Goal: Task Accomplishment & Management: Complete application form

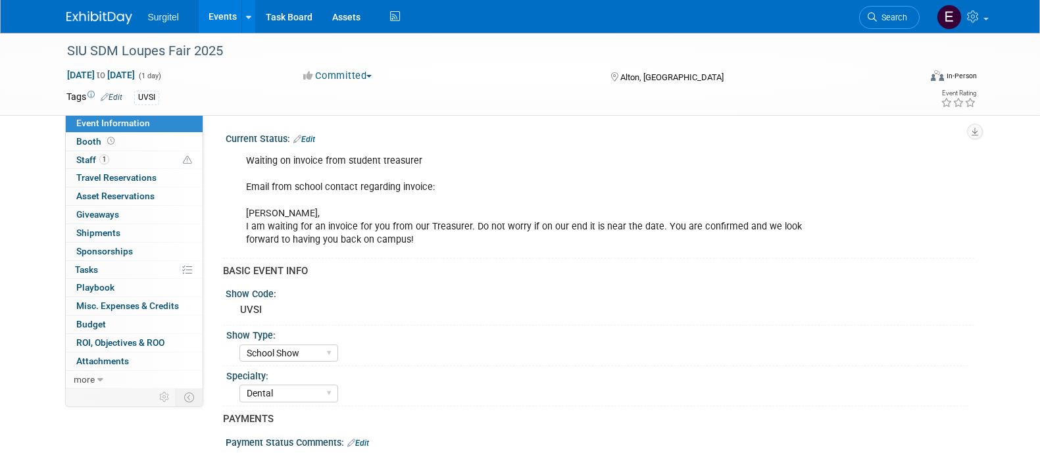
select select "School Show"
select select "Dental"
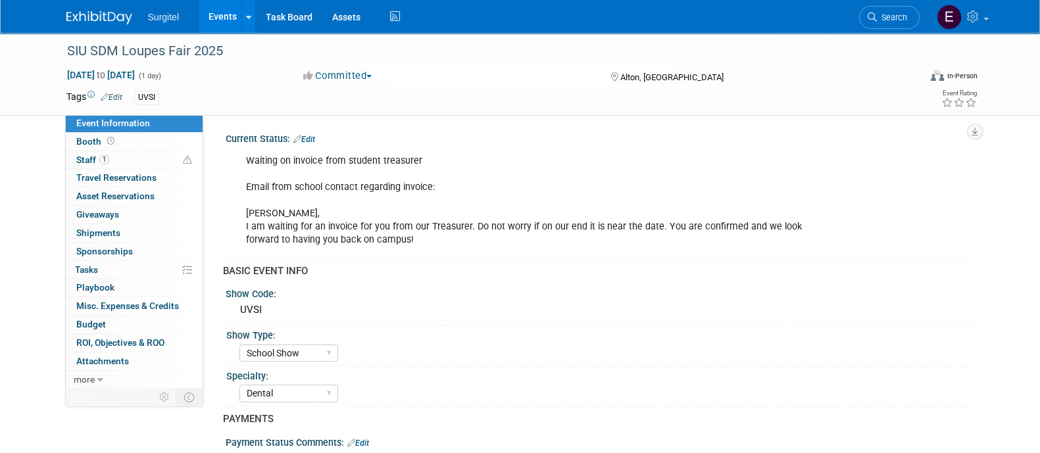
click at [224, 12] on link "Events" at bounding box center [223, 16] width 48 height 33
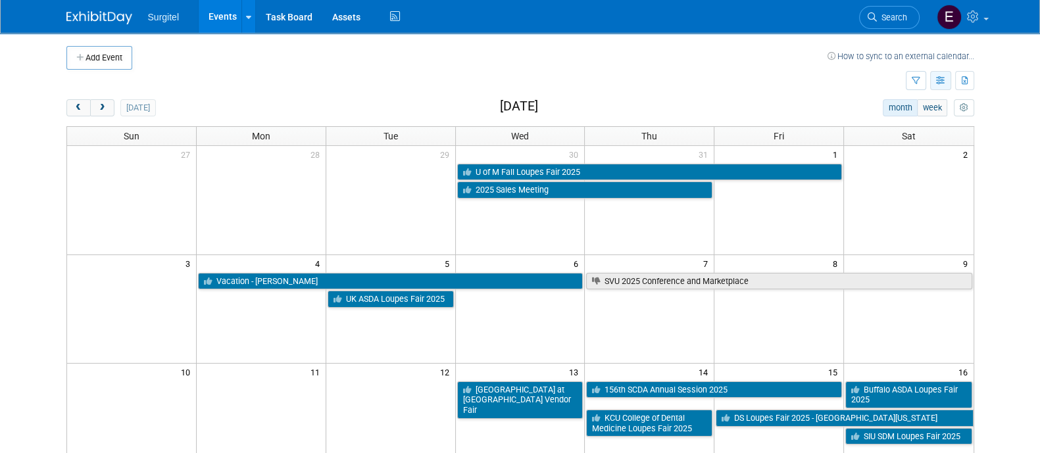
click at [941, 78] on icon "button" at bounding box center [941, 81] width 10 height 9
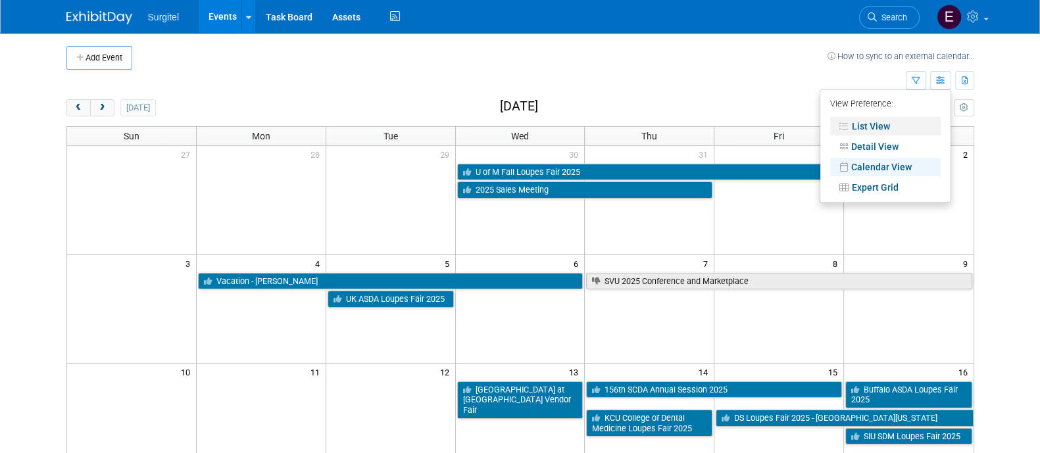
click at [892, 118] on link "List View" at bounding box center [885, 126] width 110 height 18
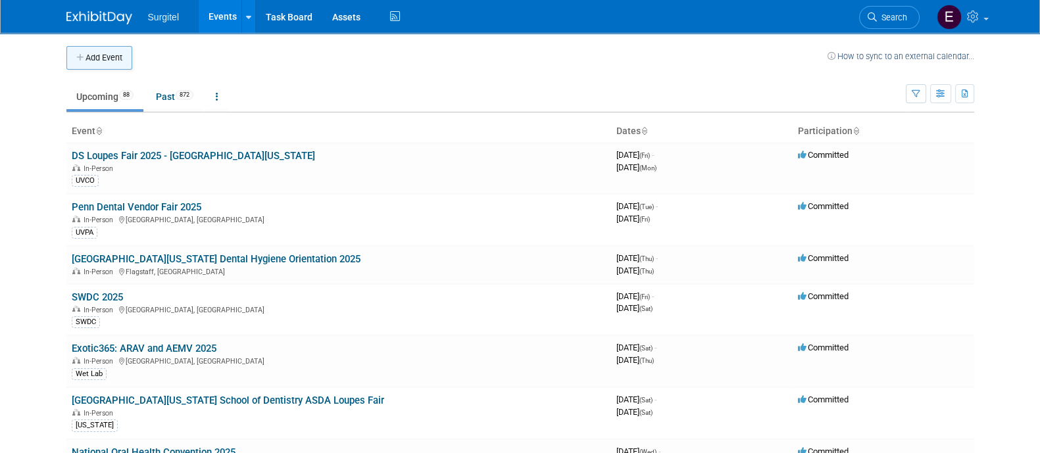
click at [113, 57] on button "Add Event" at bounding box center [99, 58] width 66 height 24
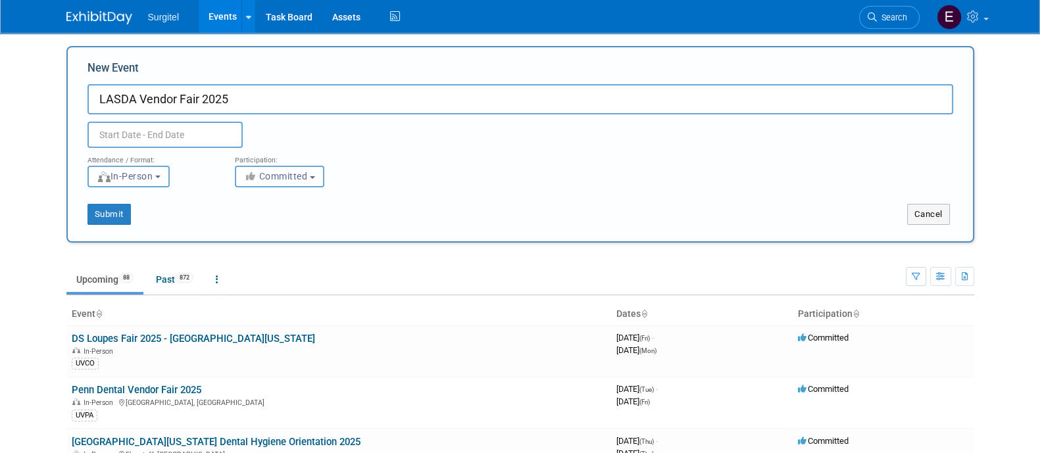
type input "LASDA Vendor Fair 2025"
click at [149, 135] on input "text" at bounding box center [164, 135] width 155 height 26
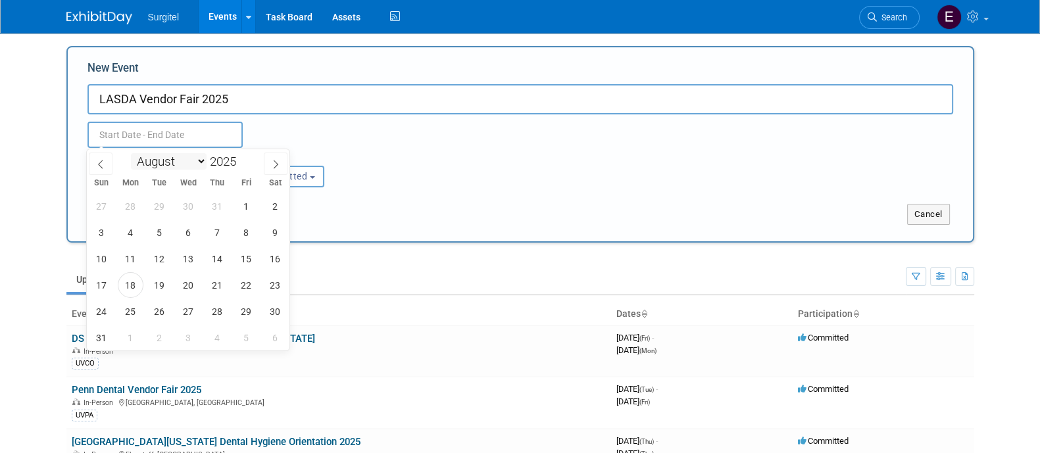
click at [168, 166] on select "January February March April May June July August September October November De…" at bounding box center [169, 161] width 76 height 16
select select "10"
click at [131, 153] on select "January February March April May June July August September October November De…" at bounding box center [169, 161] width 76 height 16
click at [189, 236] on span "5" at bounding box center [188, 233] width 26 height 26
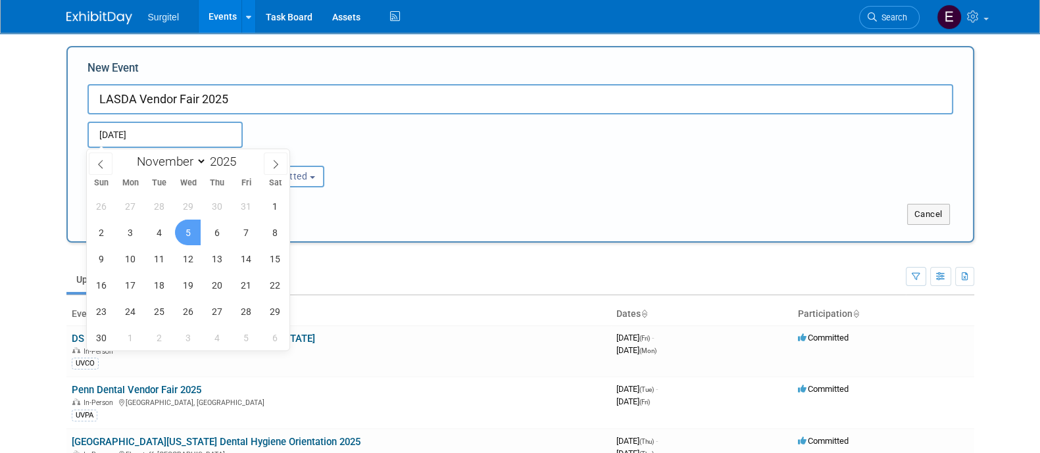
type input "Nov 5, 2025 to Nov 5, 2025"
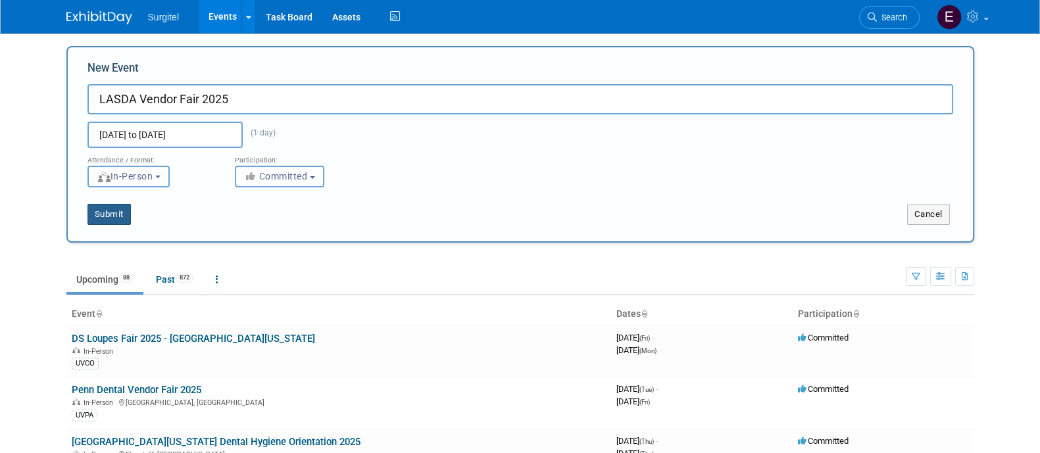
click at [115, 211] on button "Submit" at bounding box center [108, 214] width 43 height 21
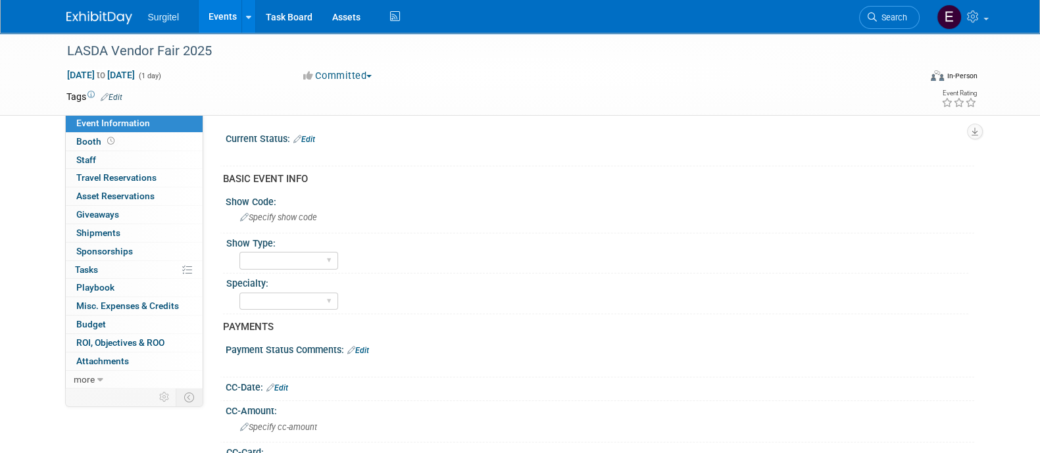
click at [119, 95] on link "Edit" at bounding box center [112, 97] width 22 height 9
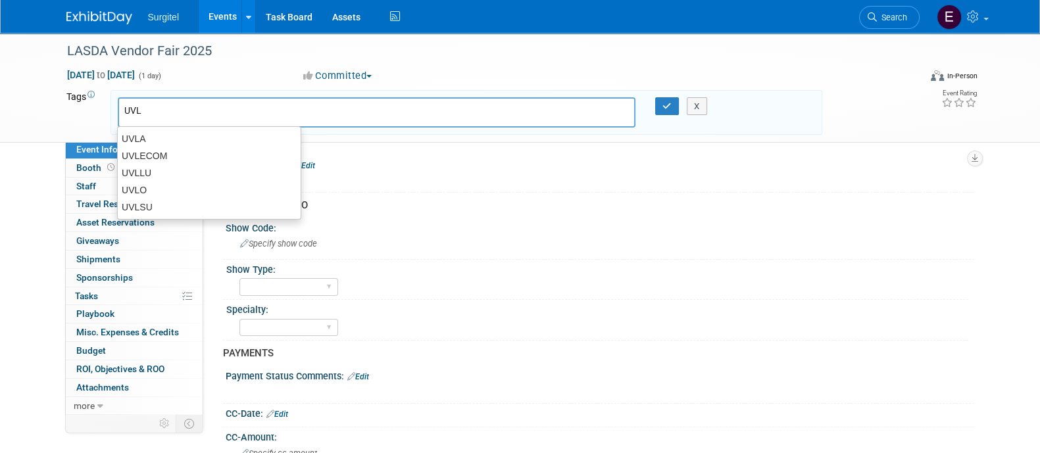
type input "UVLA"
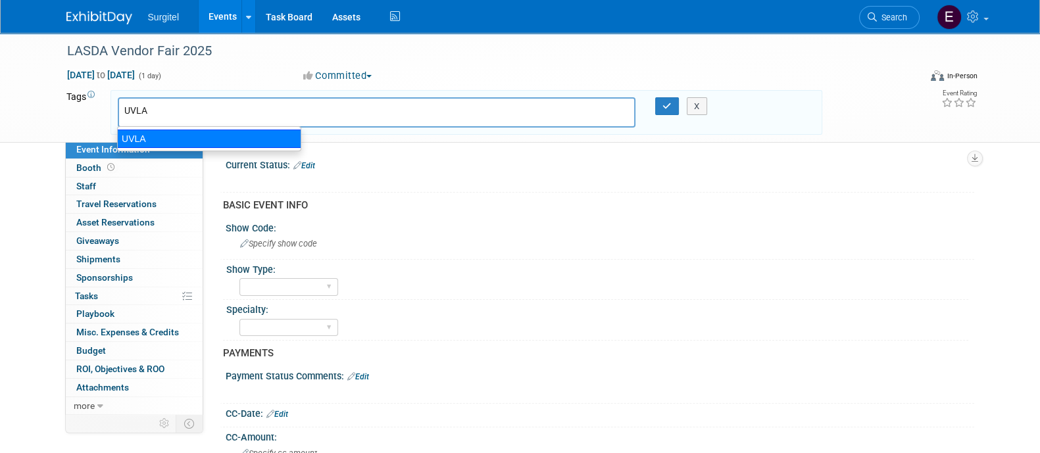
click at [171, 136] on div "UVLA" at bounding box center [209, 139] width 184 height 18
type input "UVLA"
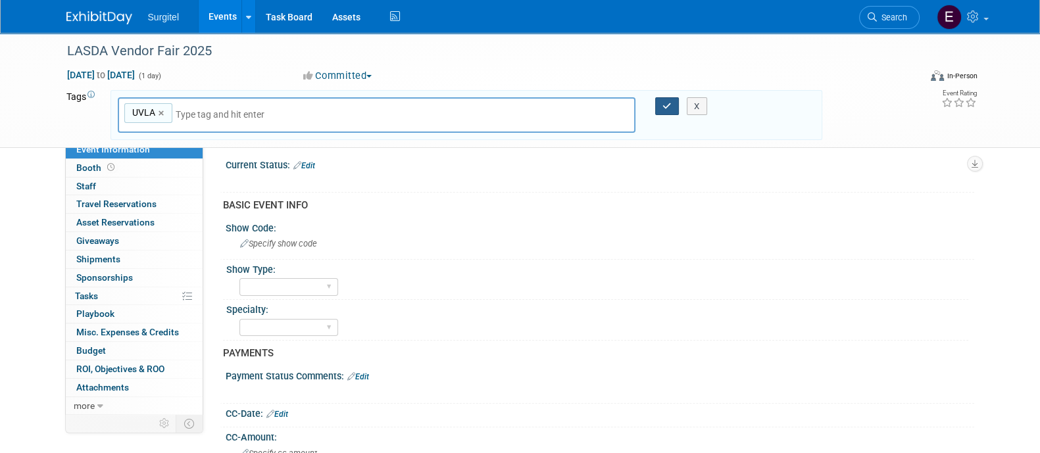
click at [668, 103] on icon "button" at bounding box center [666, 106] width 9 height 9
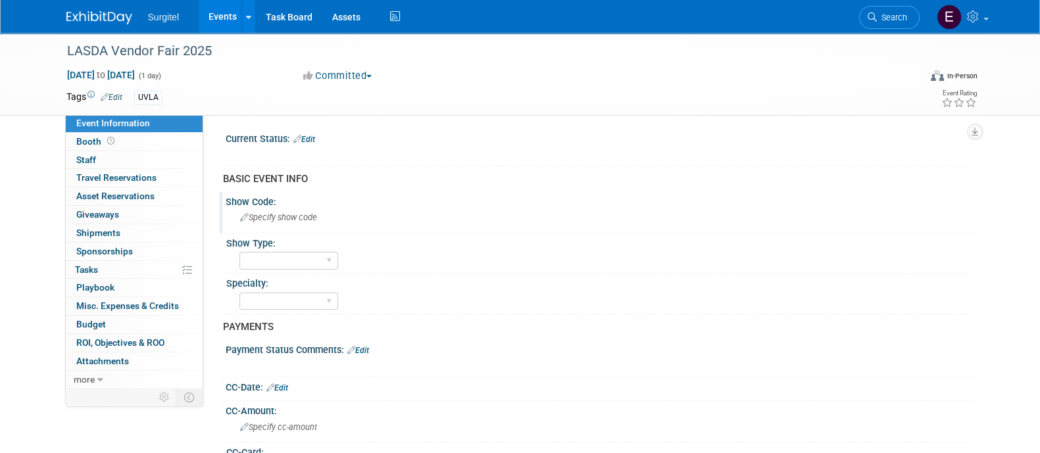
click at [278, 222] on span "Specify show code" at bounding box center [278, 217] width 77 height 10
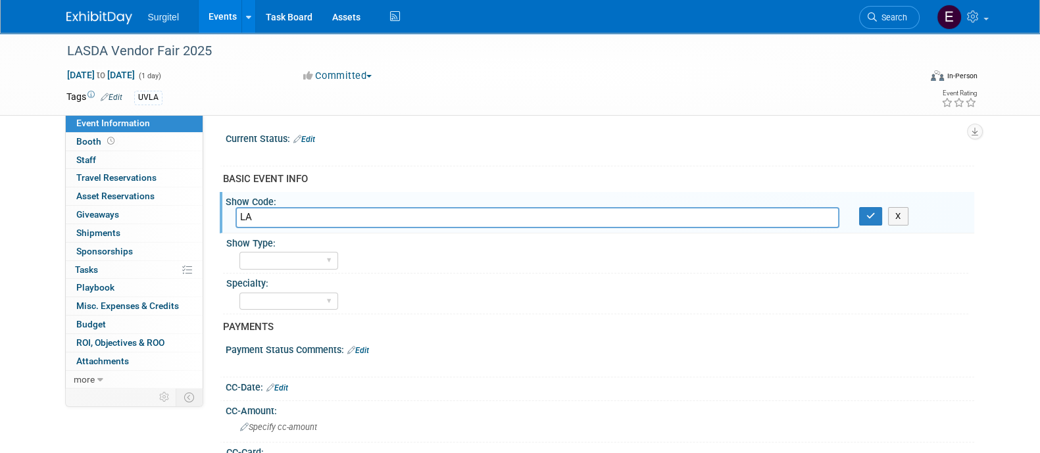
type input "L"
type input "UVLA"
click at [868, 212] on icon "button" at bounding box center [870, 216] width 9 height 9
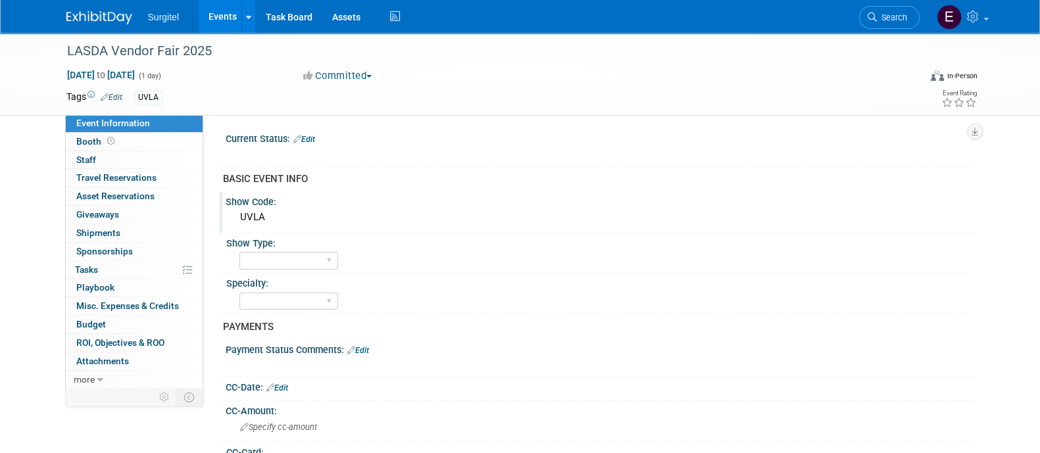
click at [154, 91] on div "UVLA" at bounding box center [148, 98] width 28 height 14
click at [111, 94] on link "Edit" at bounding box center [112, 97] width 22 height 9
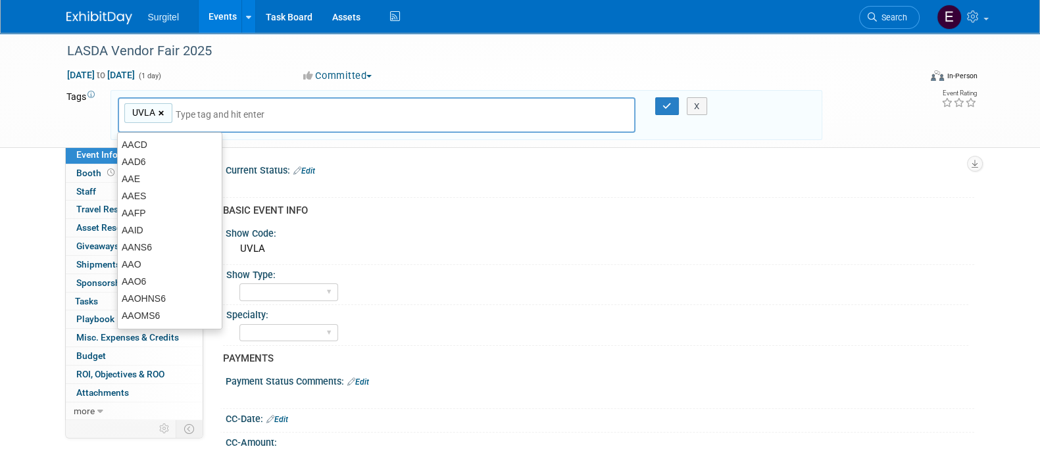
click at [161, 111] on link "×" at bounding box center [163, 113] width 9 height 15
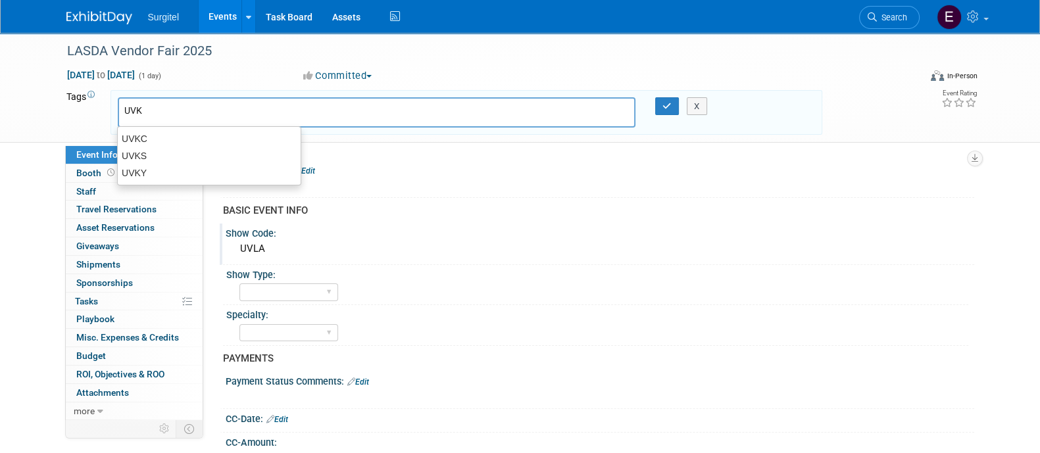
type input "UVKY"
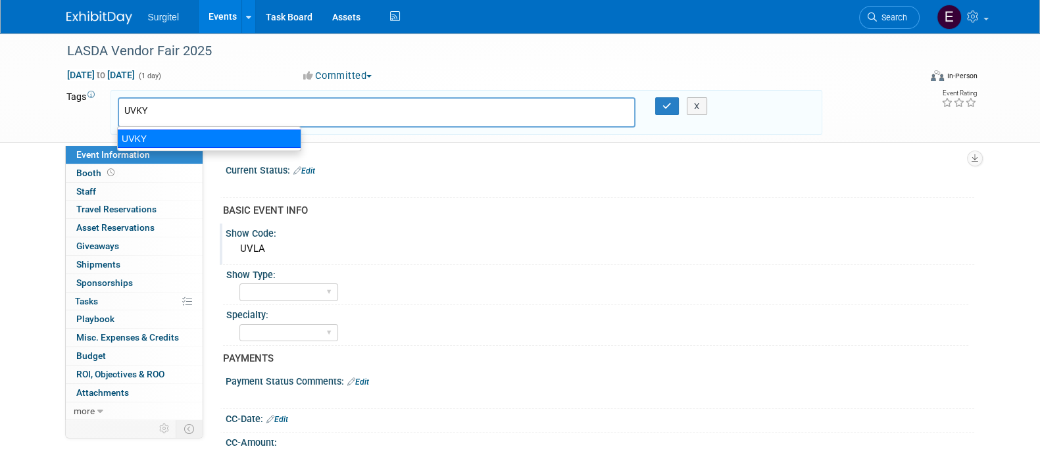
click at [156, 143] on div "UVKY" at bounding box center [209, 139] width 184 height 18
type input "UVKY"
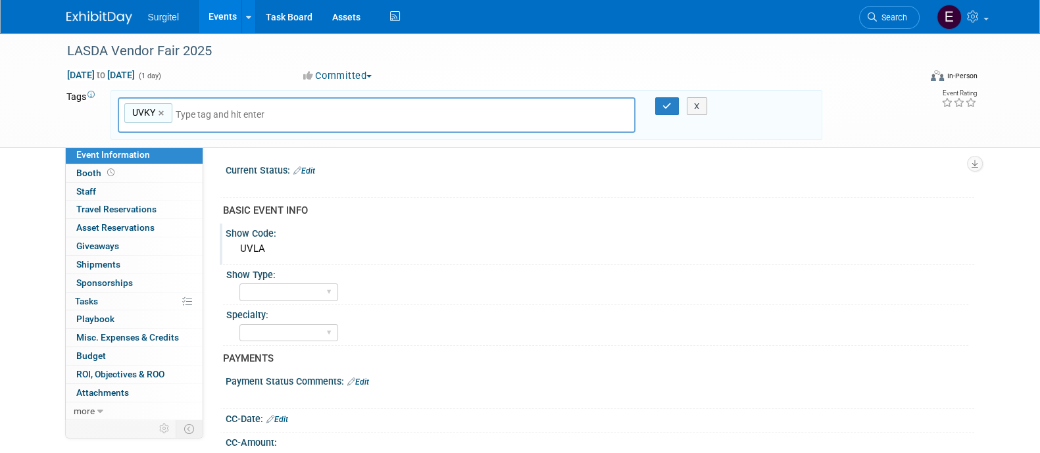
click at [285, 256] on div "UVLA" at bounding box center [599, 249] width 729 height 20
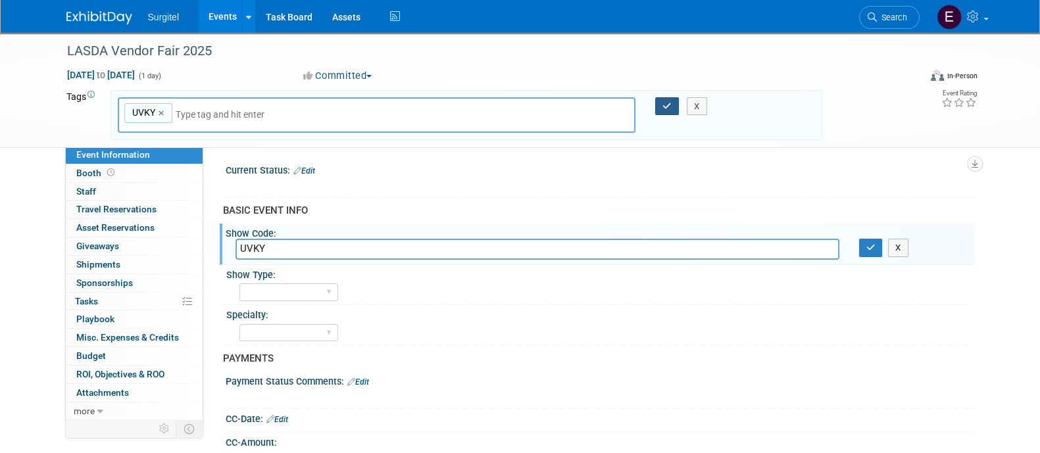
type input "UVKY"
click at [664, 103] on icon "button" at bounding box center [666, 106] width 9 height 9
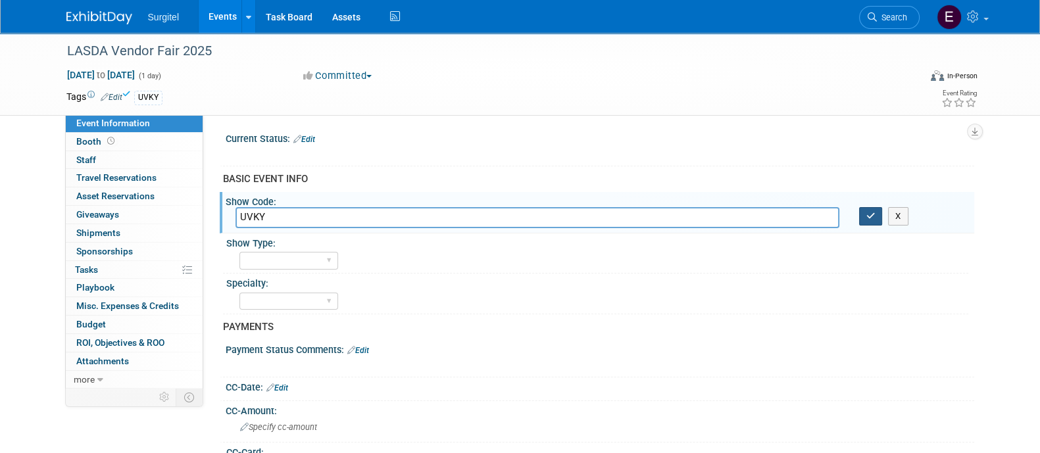
click at [871, 215] on icon "button" at bounding box center [870, 216] width 9 height 9
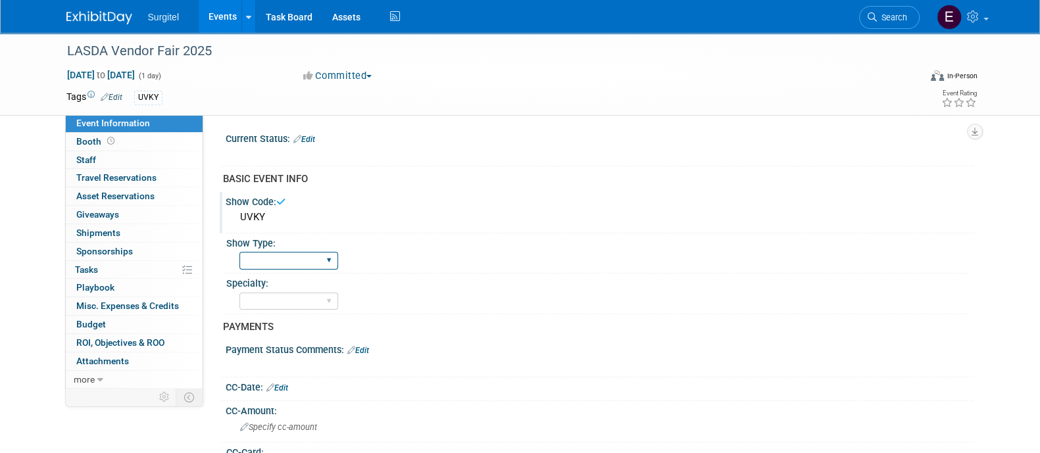
click at [291, 263] on select "School Show Trade Show Wet Lab CE Course Lunch and Learn" at bounding box center [288, 261] width 99 height 18
select select "School Show"
click at [239, 252] on select "School Show Trade Show Wet Lab CE Course Lunch and Learn" at bounding box center [288, 261] width 99 height 18
click at [293, 305] on select "Dental Hygiene Medical Veterinarian Other" at bounding box center [288, 302] width 99 height 18
select select "Dental"
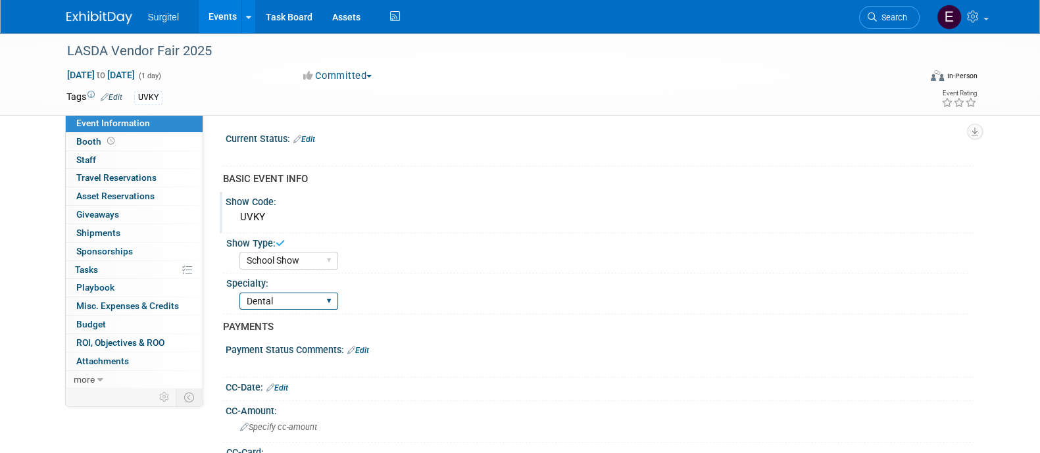
click at [239, 293] on select "Dental Hygiene Medical Veterinarian Other" at bounding box center [288, 302] width 99 height 18
click at [305, 142] on link "Edit" at bounding box center [304, 139] width 22 height 9
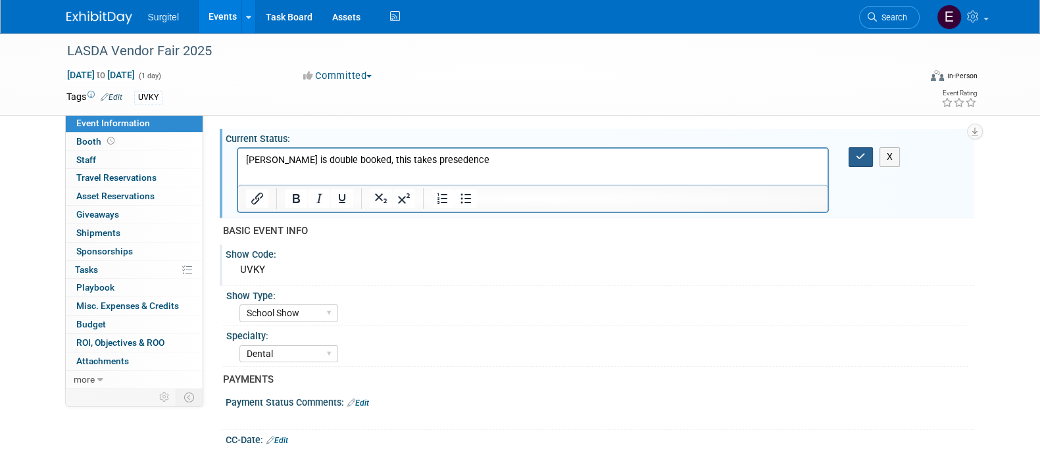
click at [867, 155] on button "button" at bounding box center [860, 156] width 24 height 19
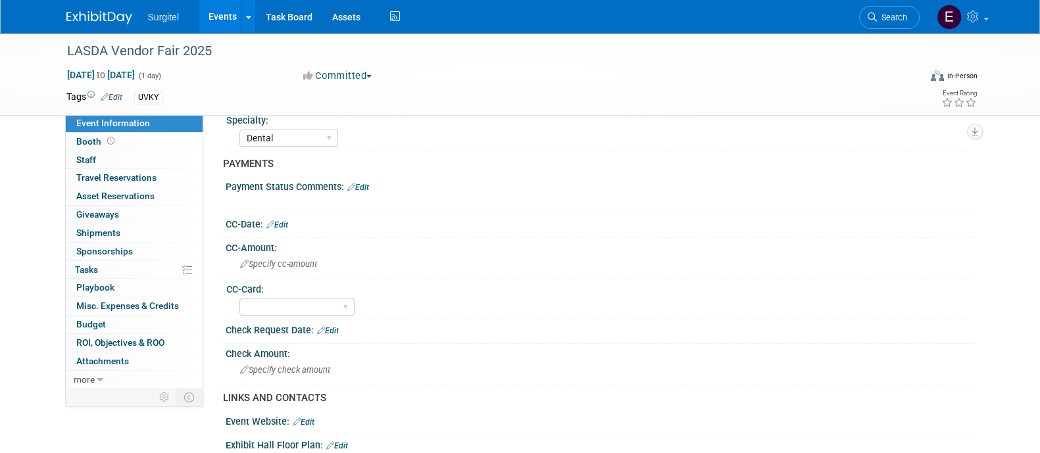
scroll to position [183, 0]
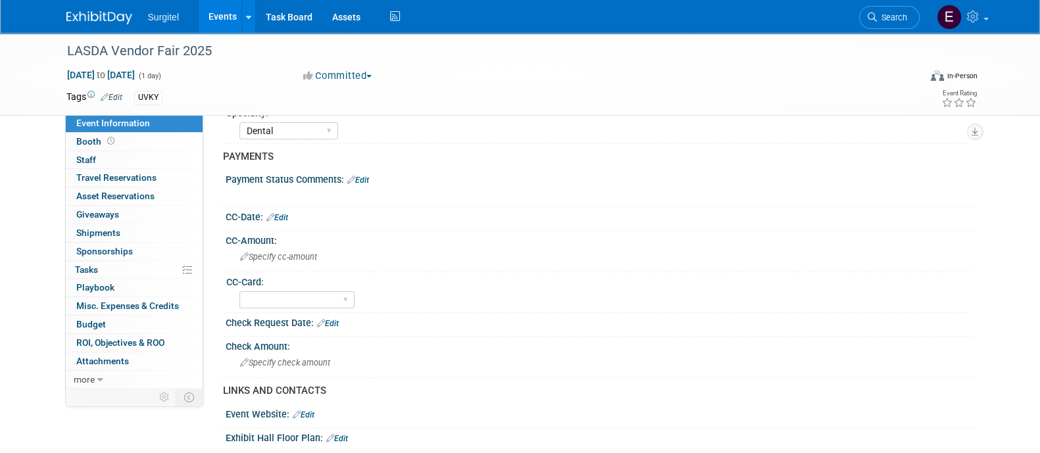
click at [286, 214] on link "Edit" at bounding box center [277, 217] width 22 height 9
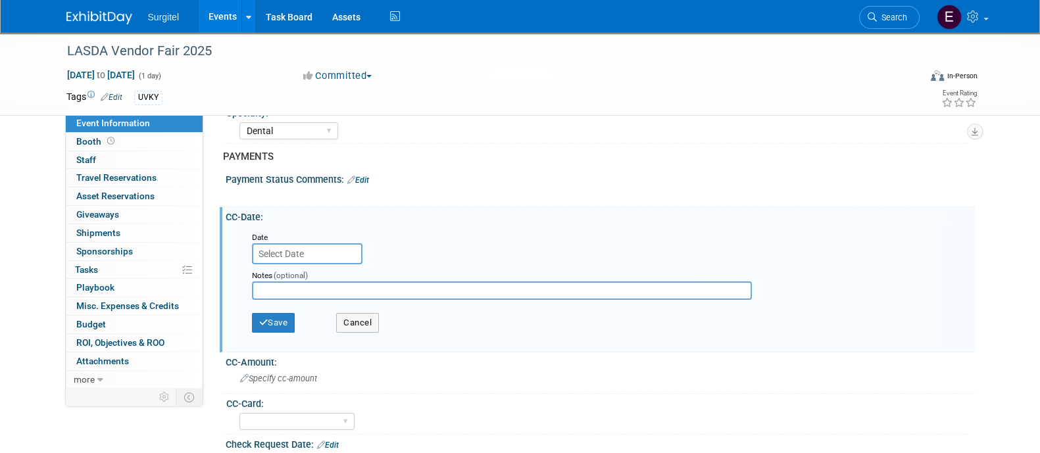
click at [295, 255] on input "text" at bounding box center [307, 253] width 110 height 21
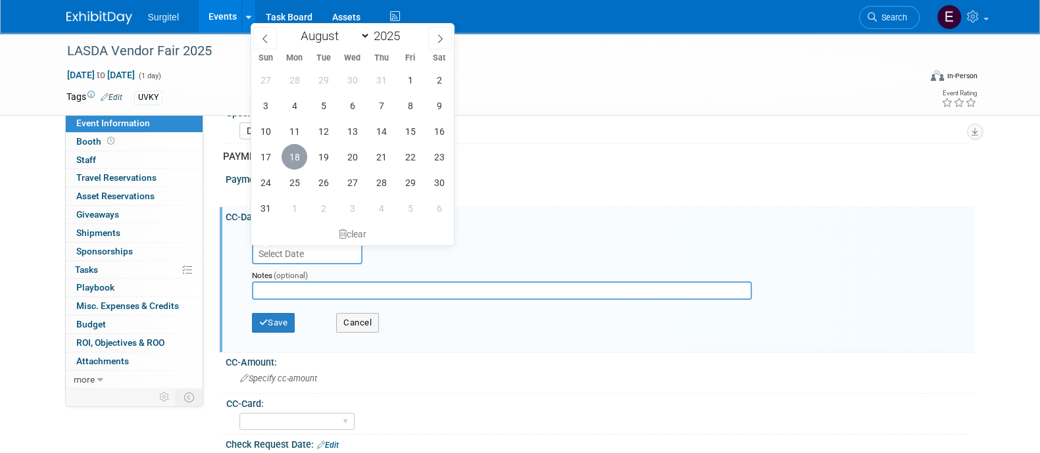
click at [290, 154] on span "18" at bounding box center [294, 157] width 26 height 26
type input "Aug 18, 2025"
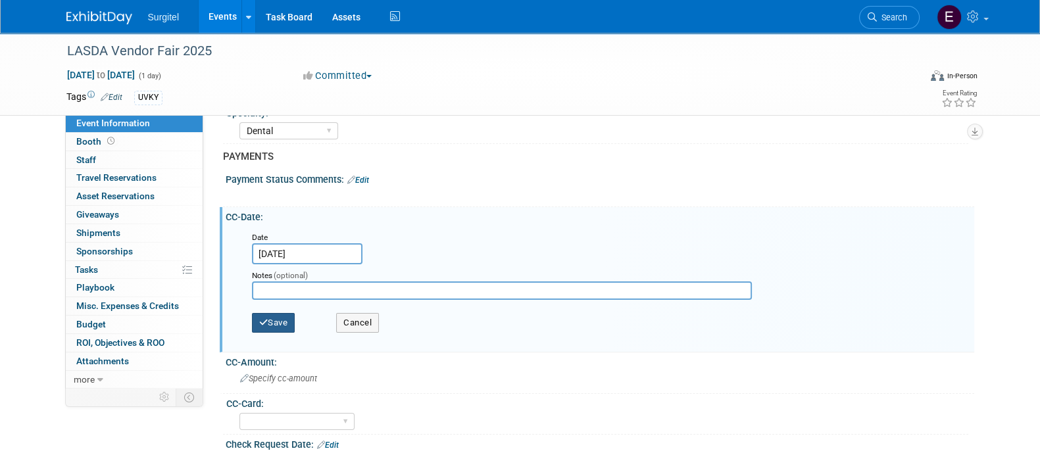
click at [276, 320] on button "Save" at bounding box center [273, 323] width 43 height 20
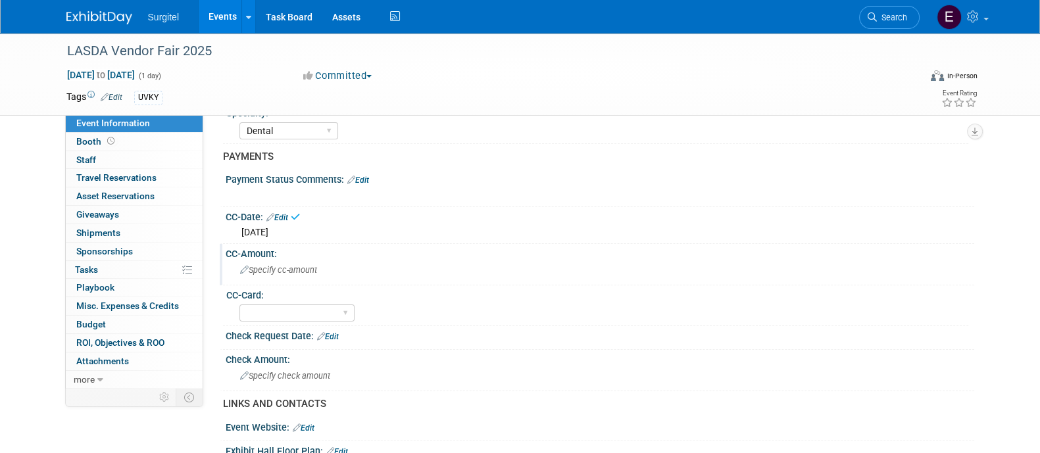
click at [268, 269] on span "Specify cc-amount" at bounding box center [278, 270] width 77 height 10
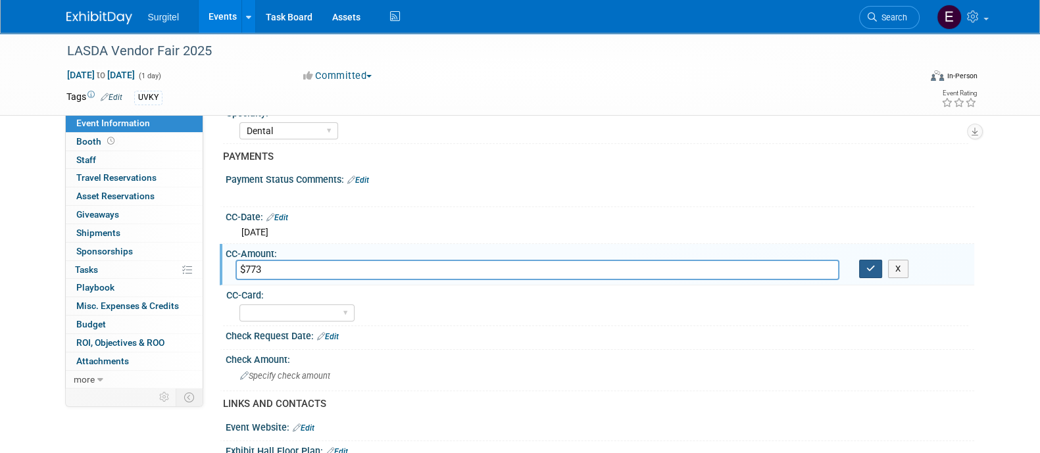
type input "$773"
click at [868, 269] on icon "button" at bounding box center [870, 268] width 9 height 9
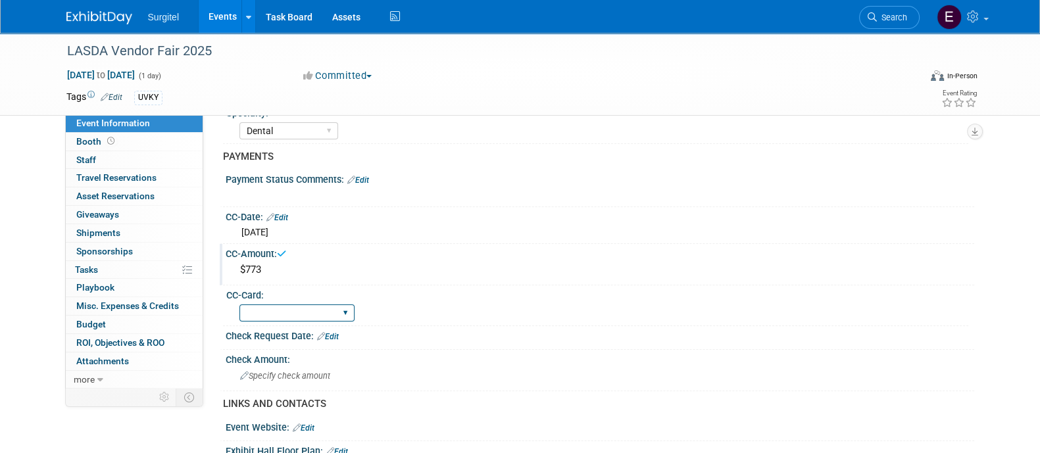
click at [352, 312] on select "Rewards - 12003 SkyMiles - 93008 Visa - 1925 Business Cash - 7359" at bounding box center [296, 314] width 115 height 18
select select "SkyMiles - 93008"
click at [239, 305] on select "Rewards - 12003 SkyMiles - 93008 Visa - 1925 Business Cash - 7359" at bounding box center [296, 314] width 115 height 18
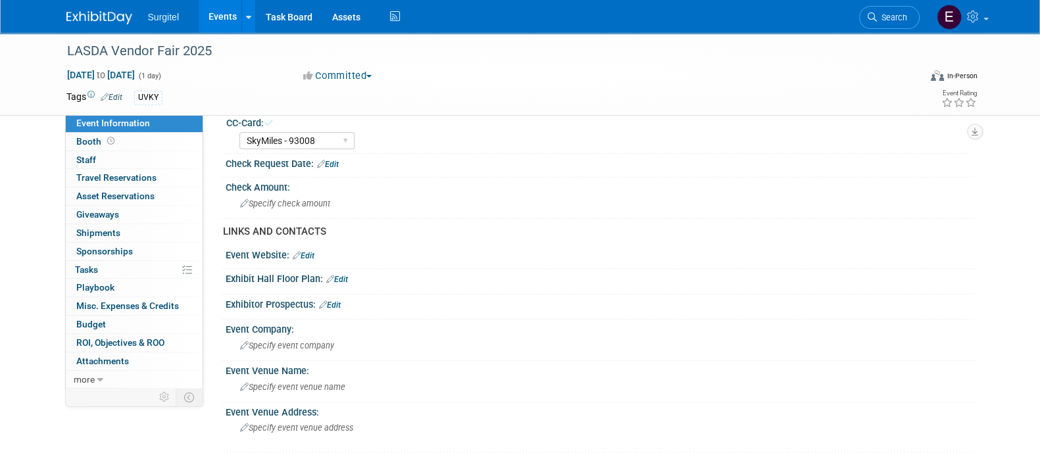
scroll to position [440, 0]
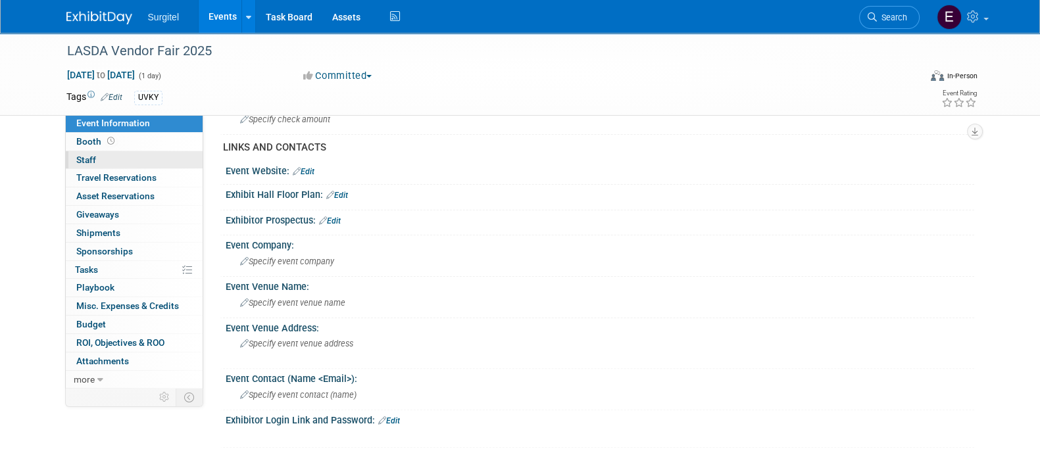
click at [84, 155] on span "Staff 0" at bounding box center [86, 160] width 20 height 11
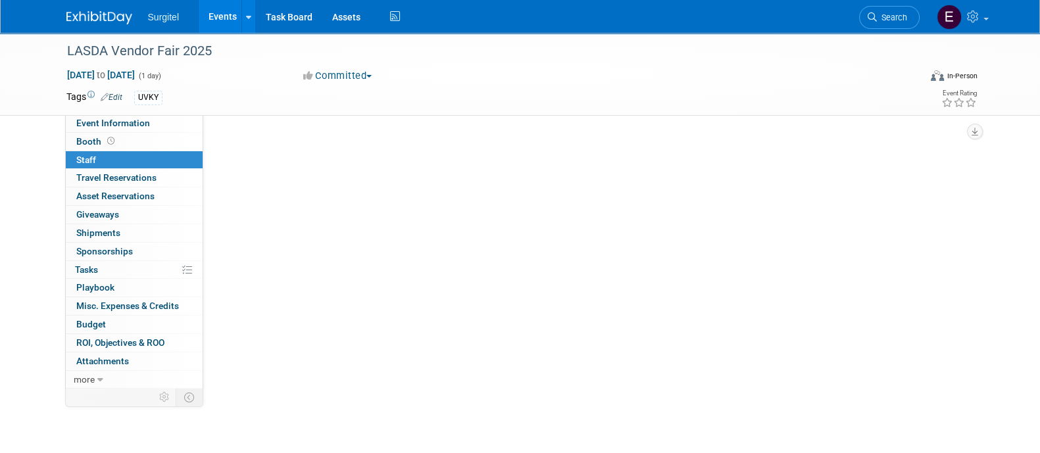
scroll to position [0, 0]
click at [270, 137] on button "Add Attendee" at bounding box center [260, 142] width 74 height 21
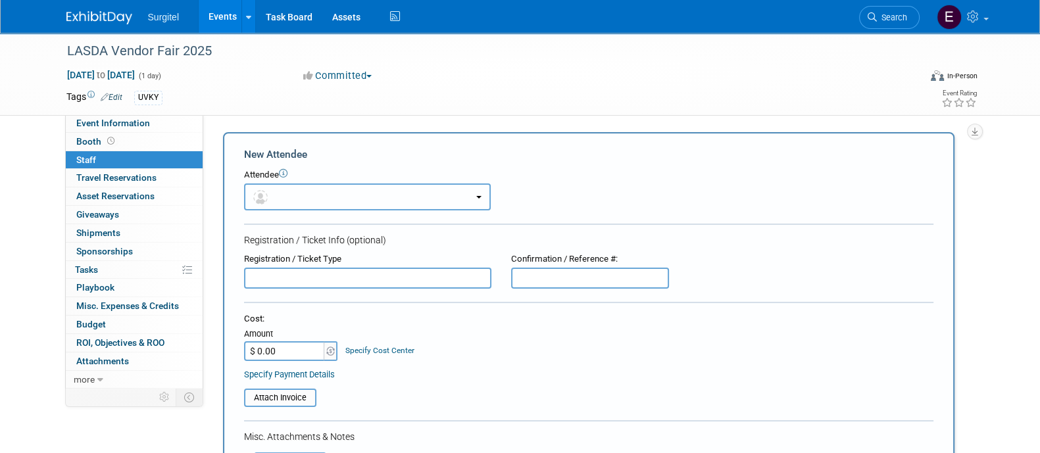
click at [291, 196] on button "button" at bounding box center [367, 196] width 247 height 27
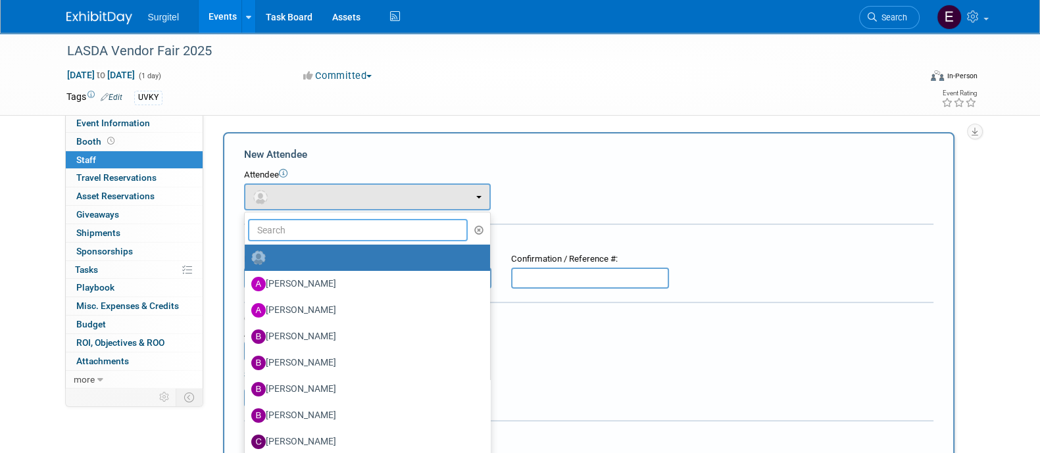
click at [297, 224] on input "text" at bounding box center [358, 230] width 220 height 22
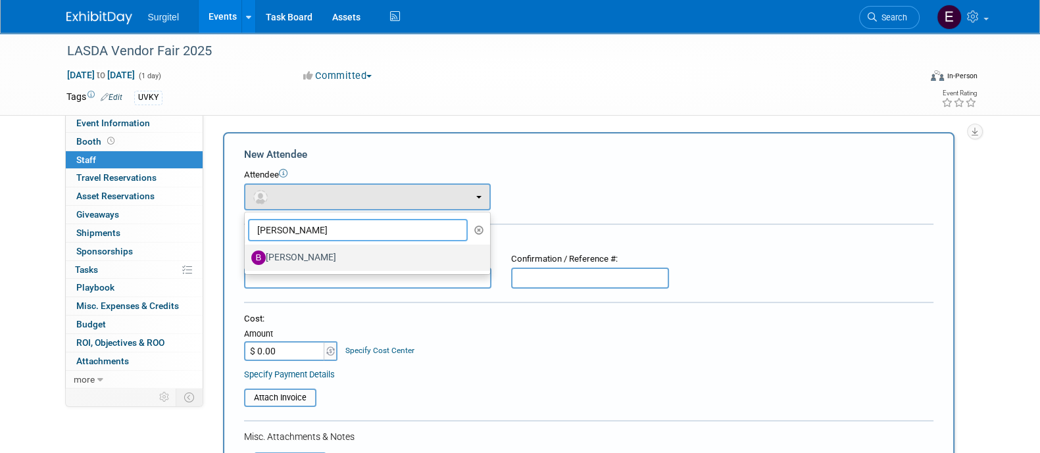
type input "Brandon"
click at [316, 259] on label "Brandon Medling" at bounding box center [364, 257] width 226 height 21
click at [247, 259] on input "Brandon Medling" at bounding box center [242, 256] width 9 height 9
select select "30992b6e-c58a-48bd-b19d-a0a6dc045451"
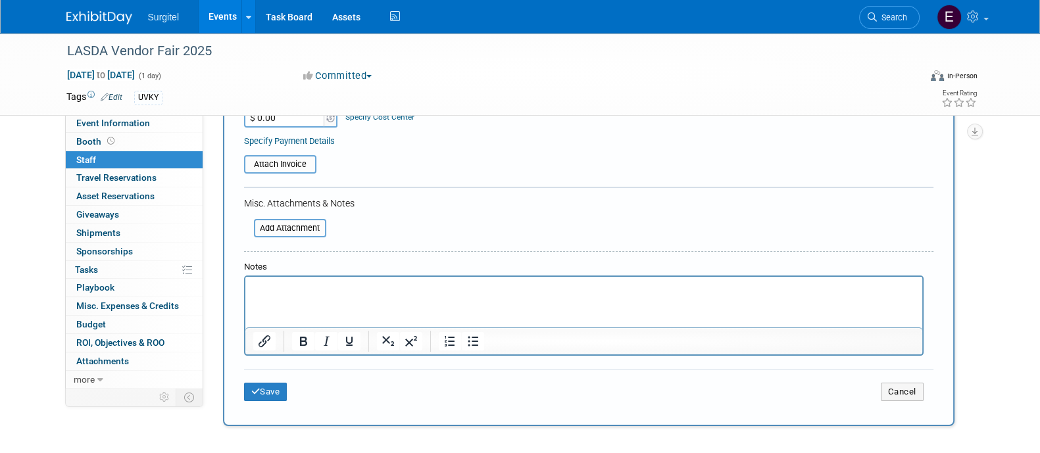
scroll to position [279, 0]
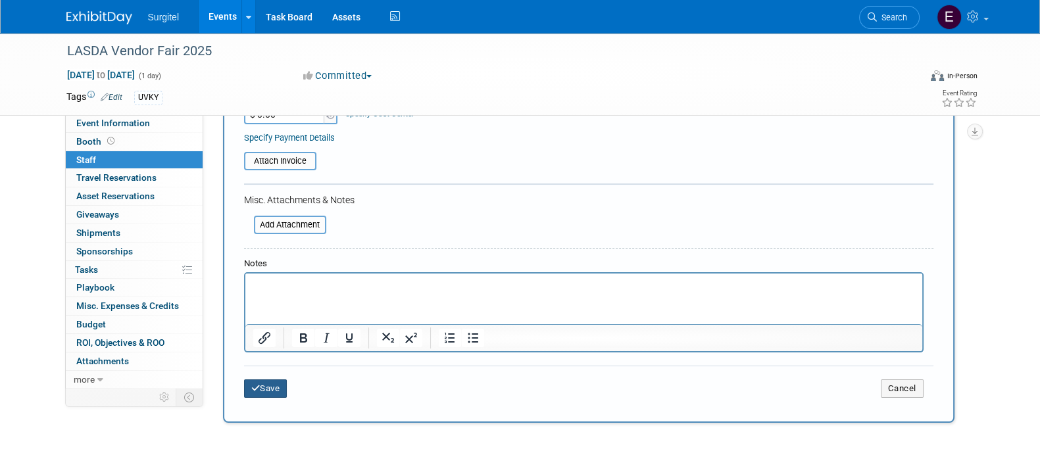
click at [276, 389] on button "Save" at bounding box center [265, 388] width 43 height 18
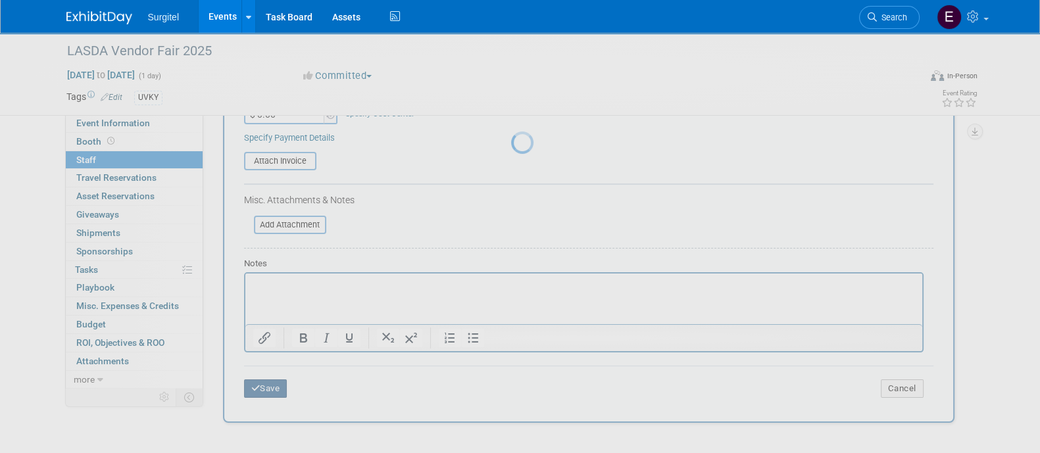
scroll to position [76, 0]
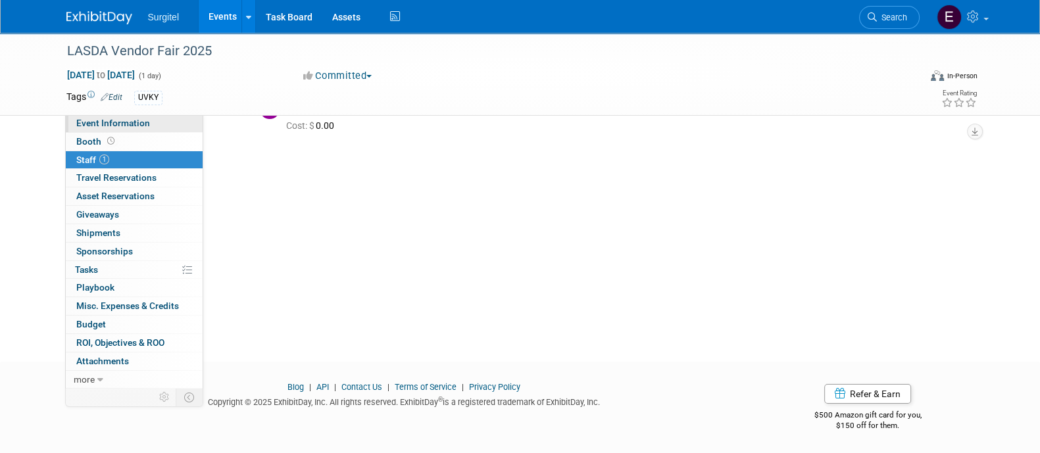
click at [148, 126] on link "Event Information" at bounding box center [134, 123] width 137 height 18
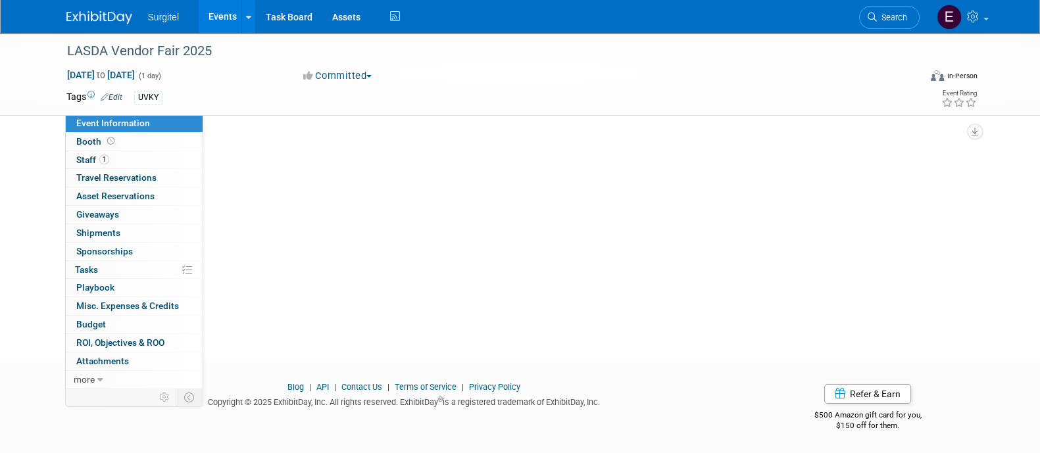
scroll to position [0, 0]
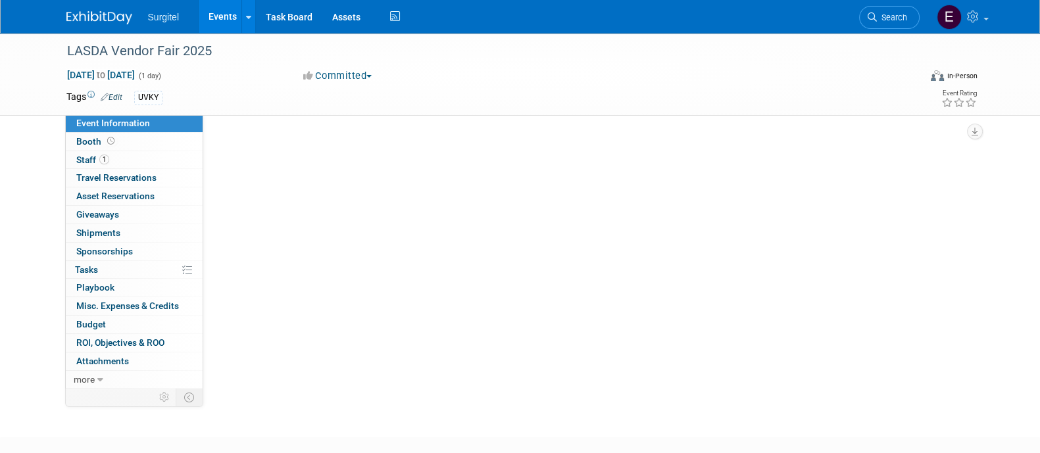
select select "School Show"
select select "Dental"
select select "SkyMiles - 93008"
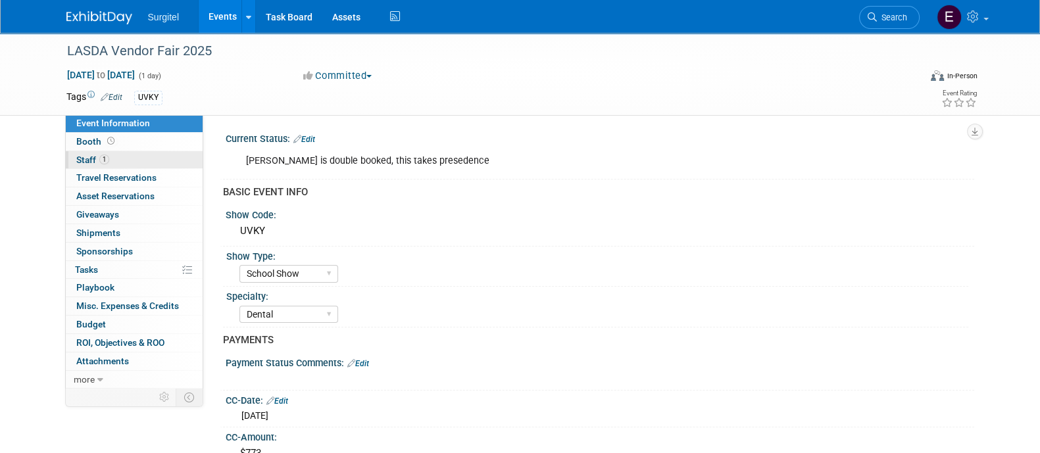
click at [145, 160] on link "1 Staff 1" at bounding box center [134, 160] width 137 height 18
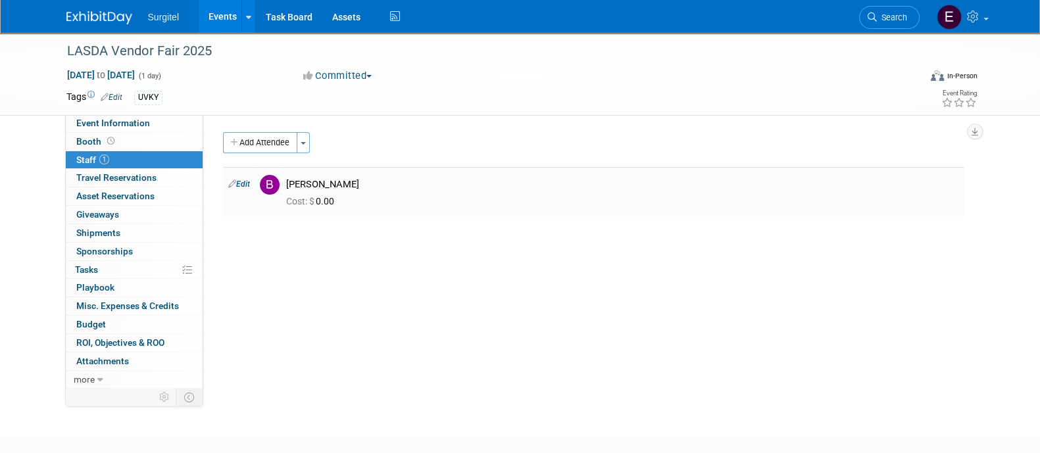
click at [241, 184] on link "Edit" at bounding box center [239, 184] width 22 height 9
select select "30992b6e-c58a-48bd-b19d-a0a6dc045451"
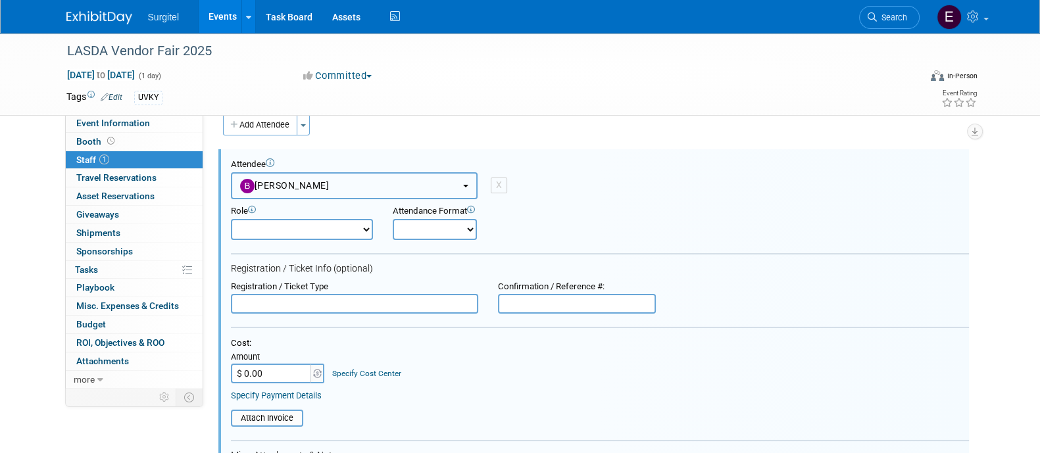
click at [361, 183] on button "Brandon Medling" at bounding box center [354, 185] width 247 height 27
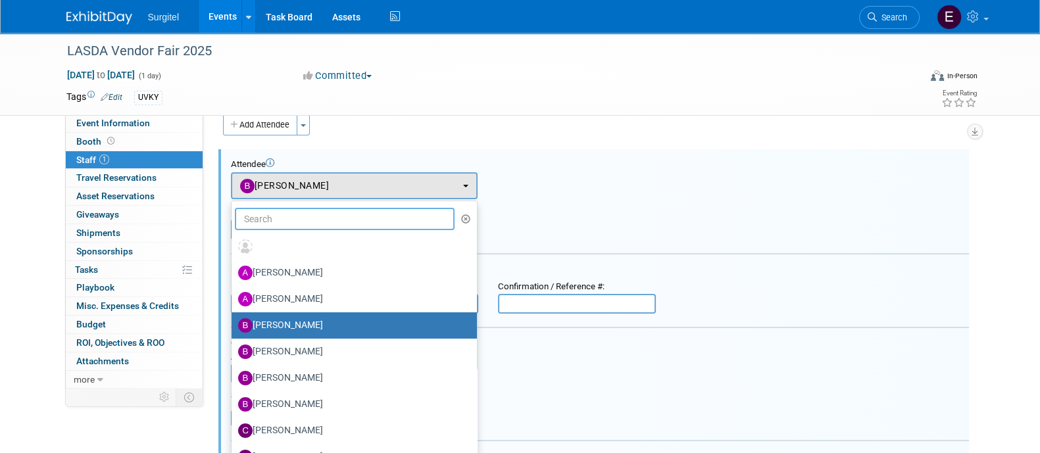
click at [338, 224] on input "text" at bounding box center [345, 219] width 220 height 22
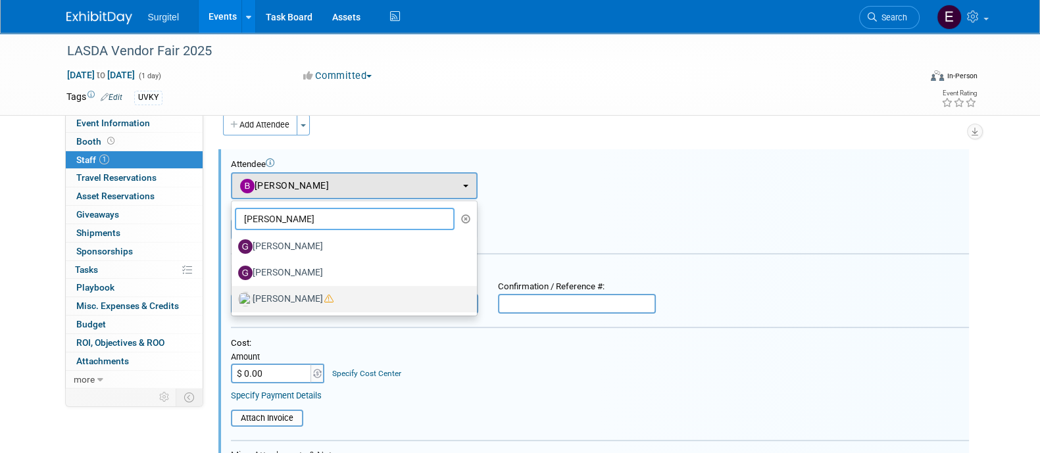
type input "Greg"
click at [342, 303] on label "Gregory Bullaro" at bounding box center [351, 299] width 226 height 21
click at [233, 302] on input "Gregory Bullaro" at bounding box center [229, 297] width 9 height 9
select select "ef5443e3-9b98-4e83-aa1d-3d9e6575ffe4"
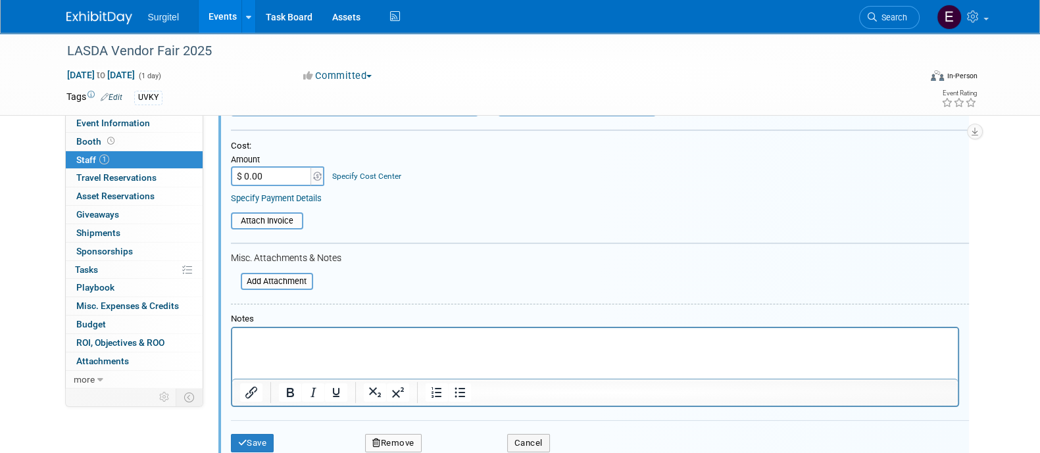
scroll to position [242, 0]
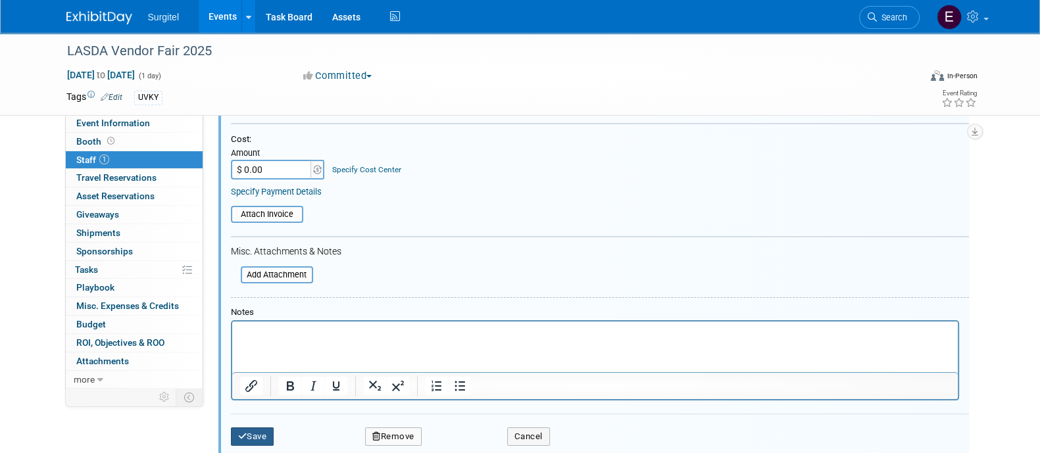
click at [271, 428] on button "Save" at bounding box center [252, 437] width 43 height 18
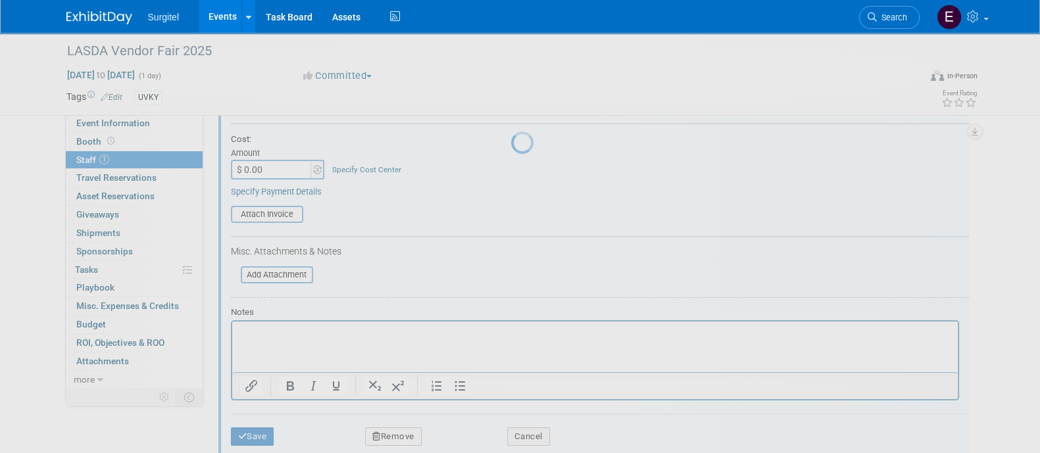
scroll to position [76, 0]
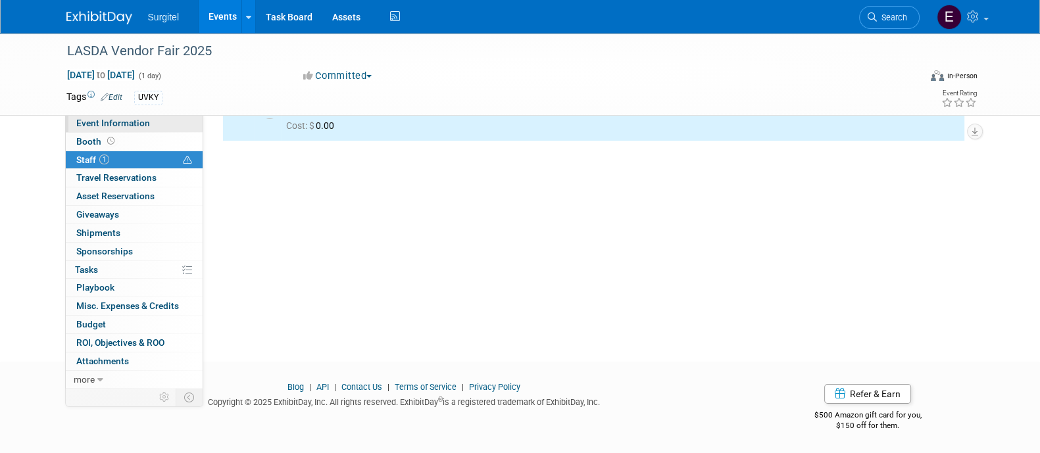
click at [153, 120] on link "Event Information" at bounding box center [134, 123] width 137 height 18
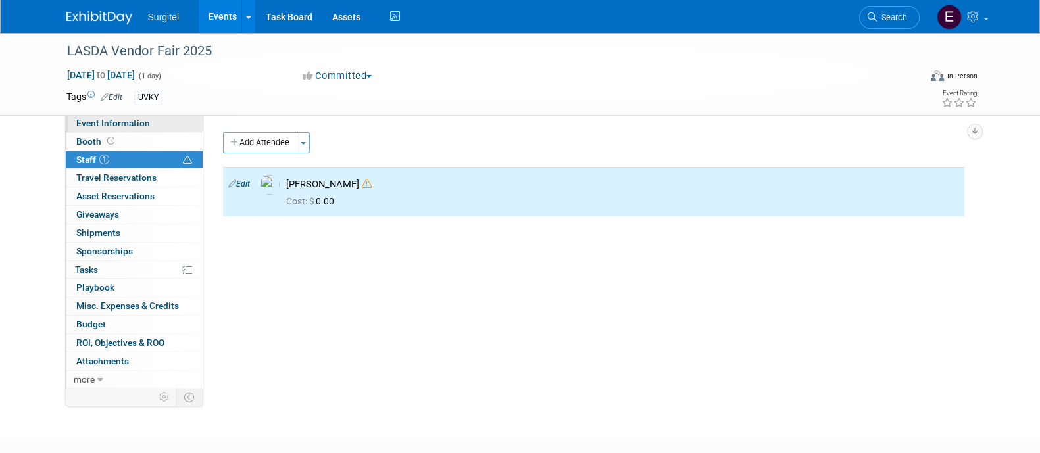
select select "School Show"
select select "Dental"
select select "SkyMiles - 93008"
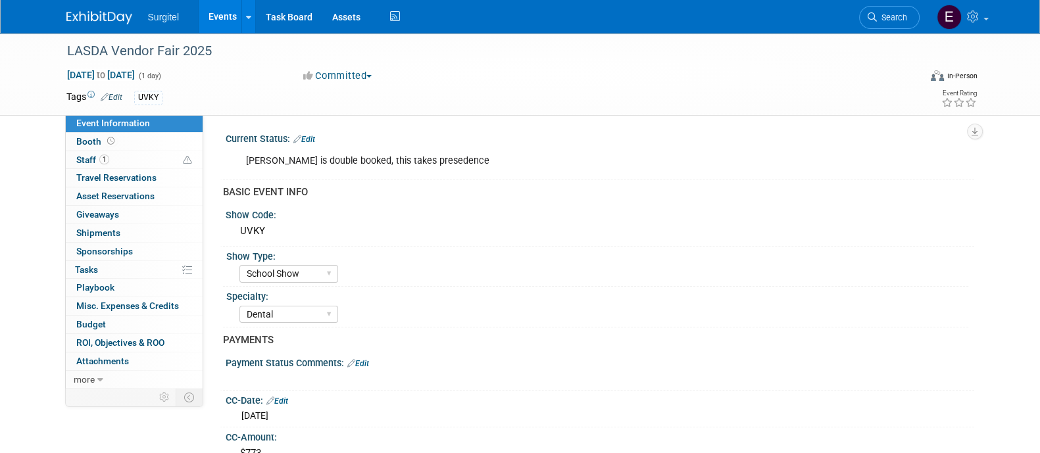
click at [305, 142] on link "Edit" at bounding box center [304, 139] width 22 height 9
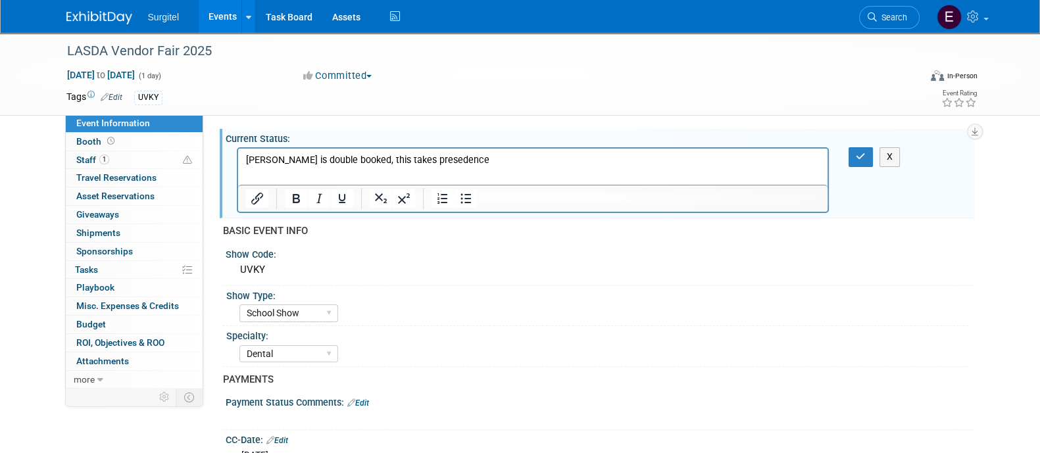
click at [276, 162] on p "Brandon is double booked, this takes presedence" at bounding box center [532, 160] width 575 height 13
click at [869, 155] on button "button" at bounding box center [860, 156] width 24 height 19
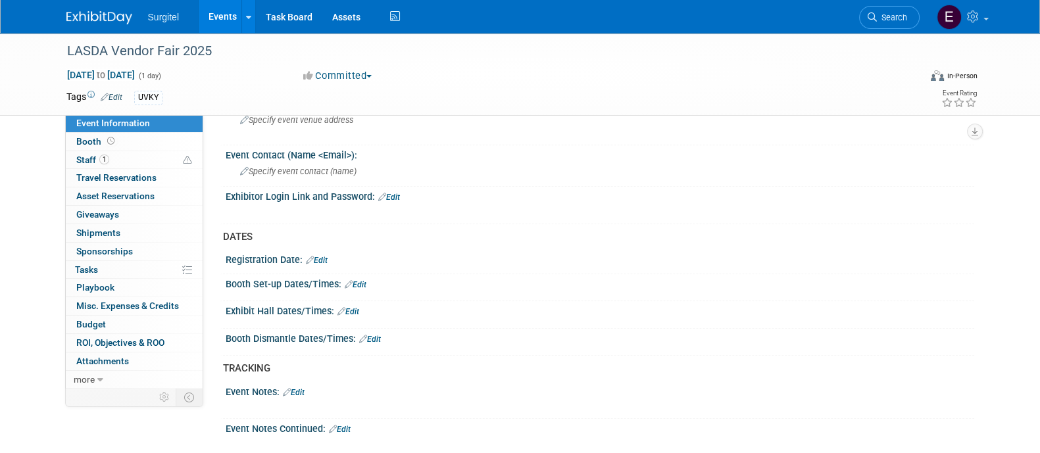
scroll to position [686, 0]
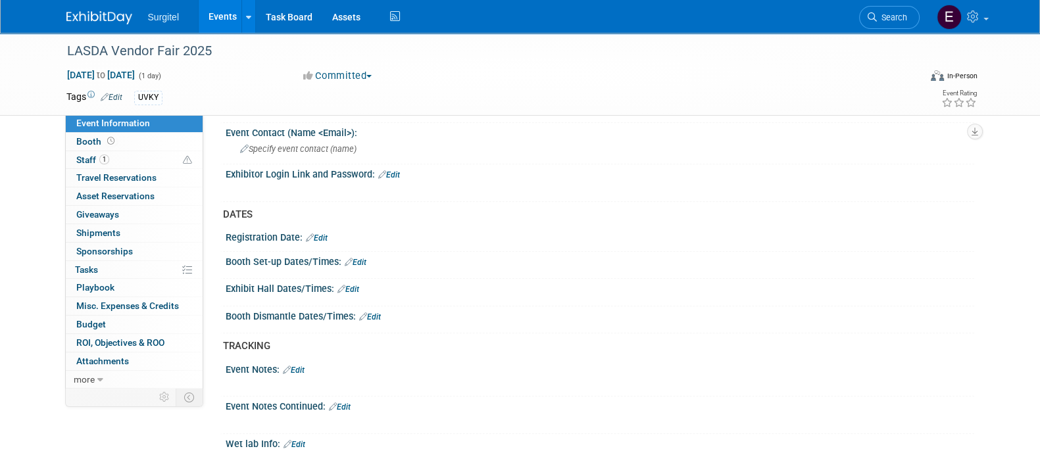
click at [358, 285] on link "Edit" at bounding box center [348, 289] width 22 height 9
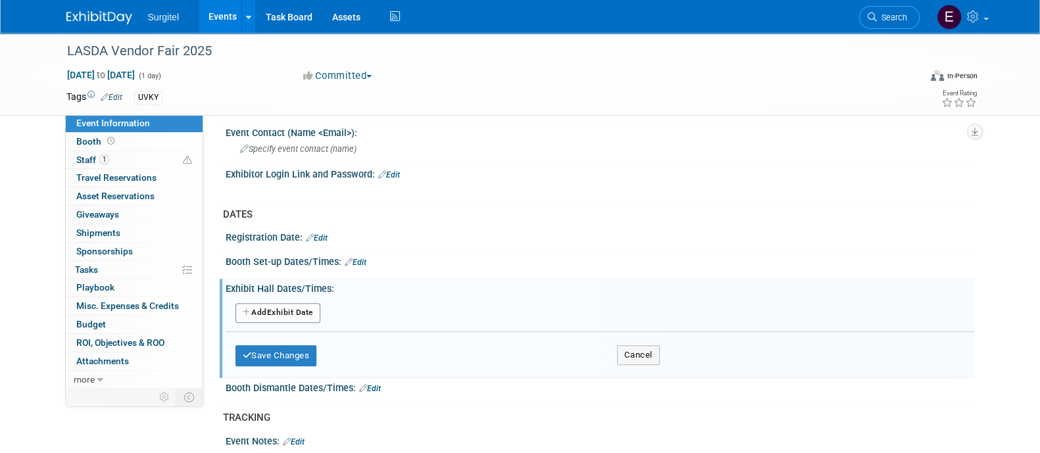
click at [304, 303] on button "Add Another Exhibit Date" at bounding box center [277, 313] width 85 height 20
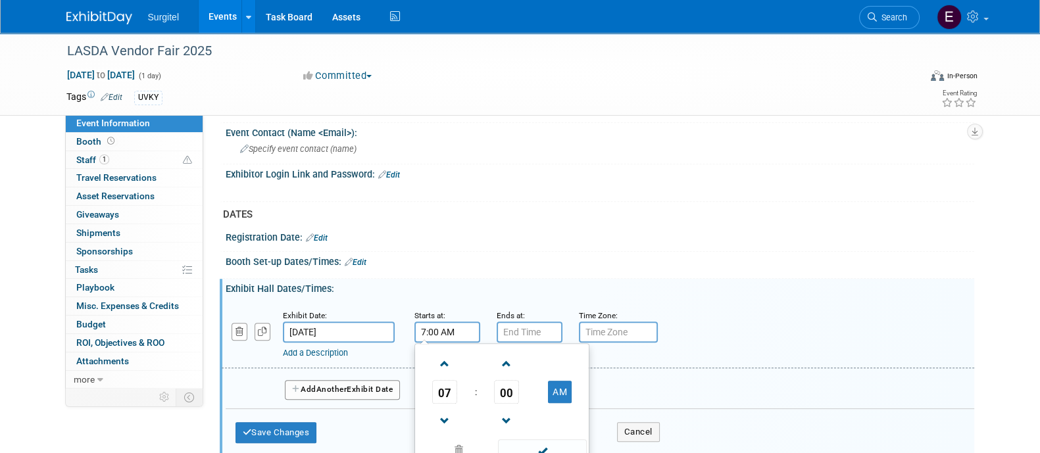
click at [470, 323] on input "7:00 AM" at bounding box center [447, 332] width 66 height 21
click at [443, 391] on span "07" at bounding box center [444, 392] width 25 height 24
click at [568, 362] on td "03" at bounding box center [565, 365] width 42 height 36
click at [566, 382] on button "AM" at bounding box center [560, 392] width 24 height 22
type input "3:00 PM"
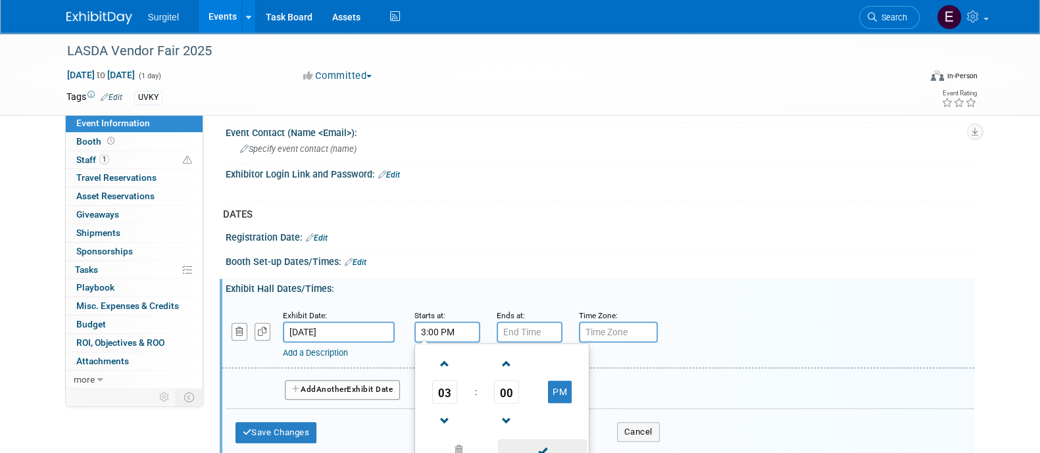
click at [562, 442] on span at bounding box center [542, 450] width 89 height 23
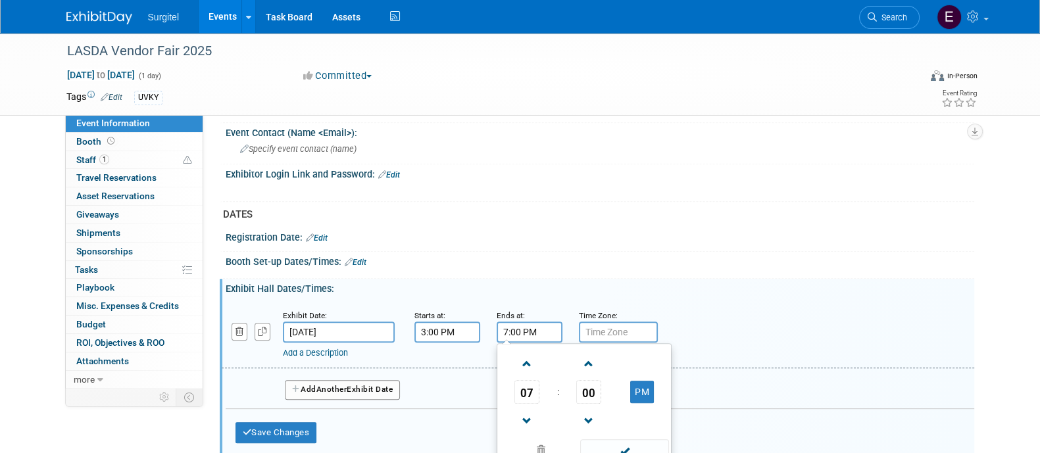
click at [514, 324] on input "7:00 PM" at bounding box center [530, 332] width 66 height 21
click at [533, 372] on link at bounding box center [526, 364] width 25 height 34
click at [531, 385] on span "08" at bounding box center [526, 392] width 25 height 24
click at [562, 399] on td "05" at bounding box center [563, 400] width 42 height 36
type input "5:00 PM"
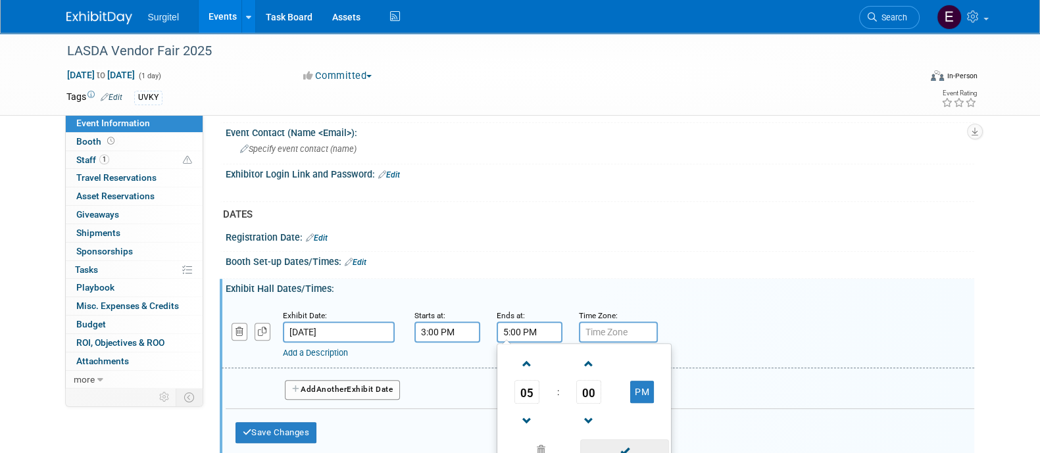
click at [641, 441] on span at bounding box center [624, 450] width 89 height 23
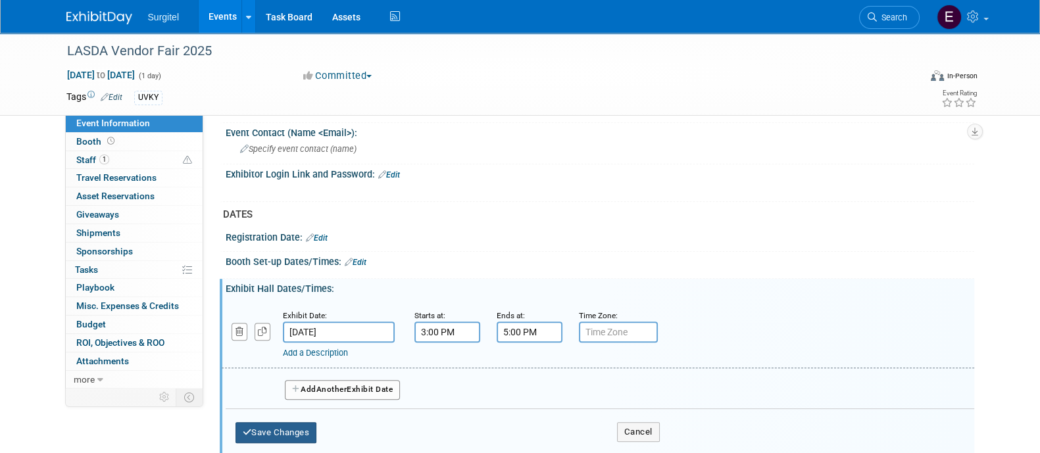
click at [276, 427] on button "Save Changes" at bounding box center [276, 432] width 82 height 21
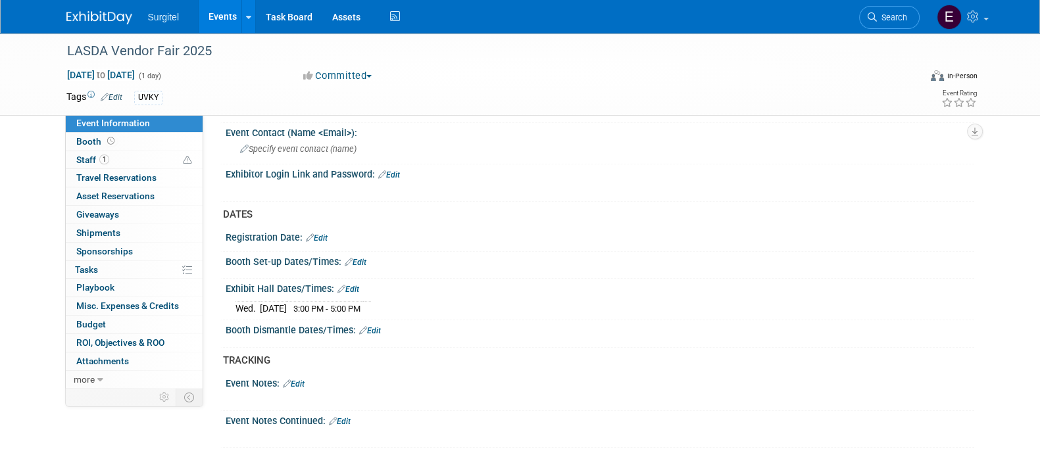
click at [212, 24] on link "Events" at bounding box center [223, 16] width 48 height 33
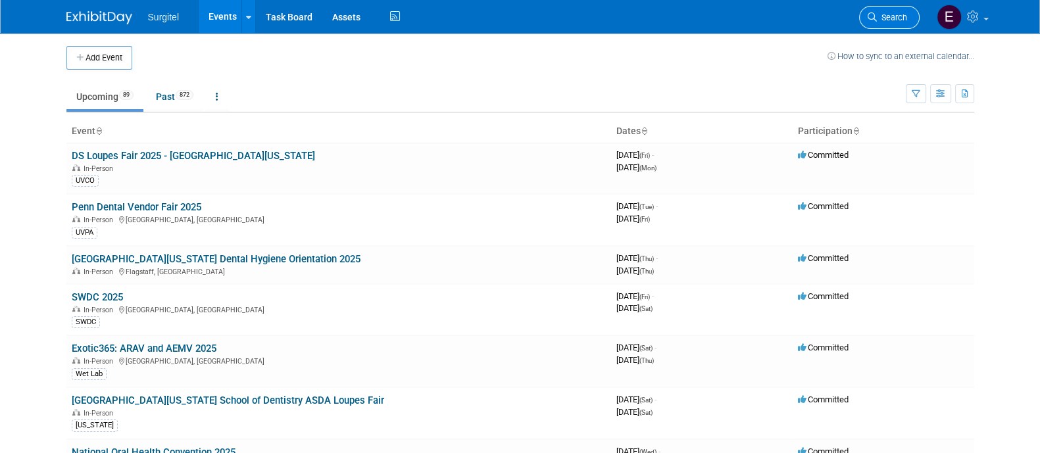
click at [889, 14] on span "Search" at bounding box center [892, 17] width 30 height 10
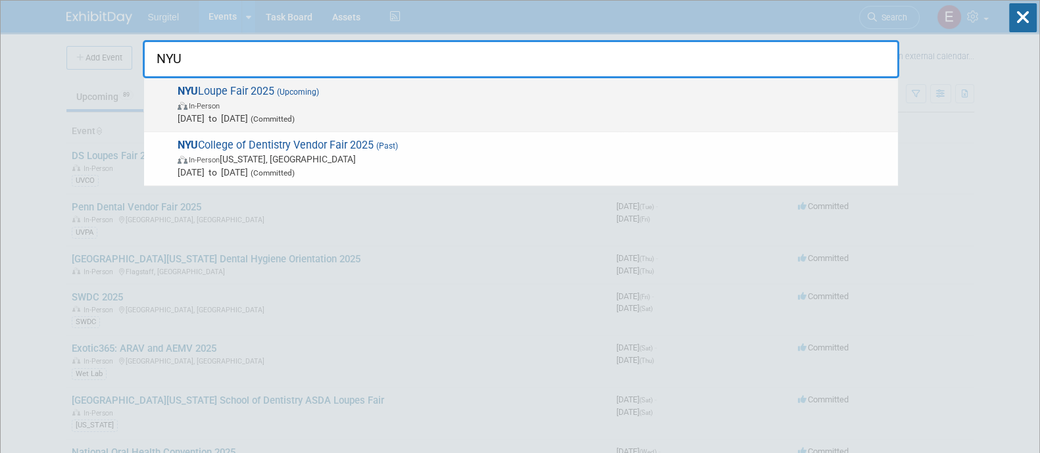
type input "NYU"
click at [704, 112] on span "[DATE] to [DATE] (Committed)" at bounding box center [535, 118] width 714 height 13
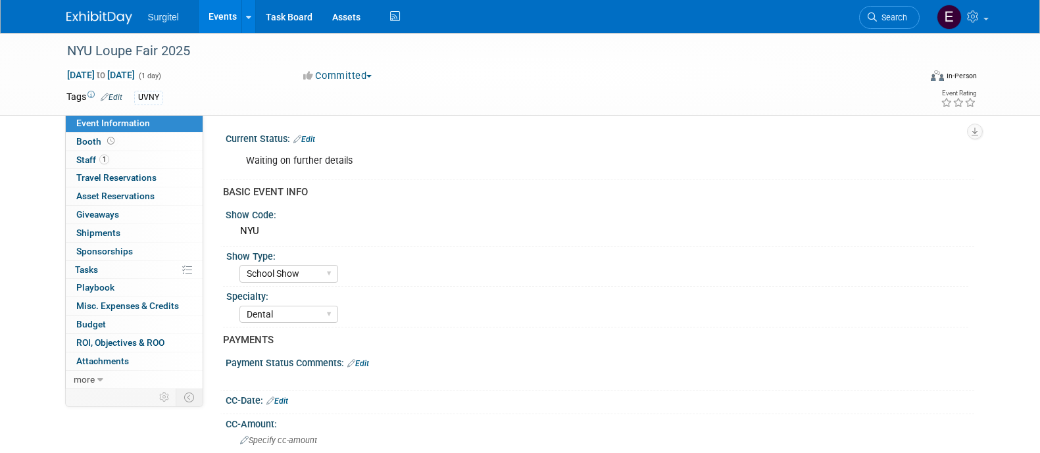
select select "School Show"
select select "Dental"
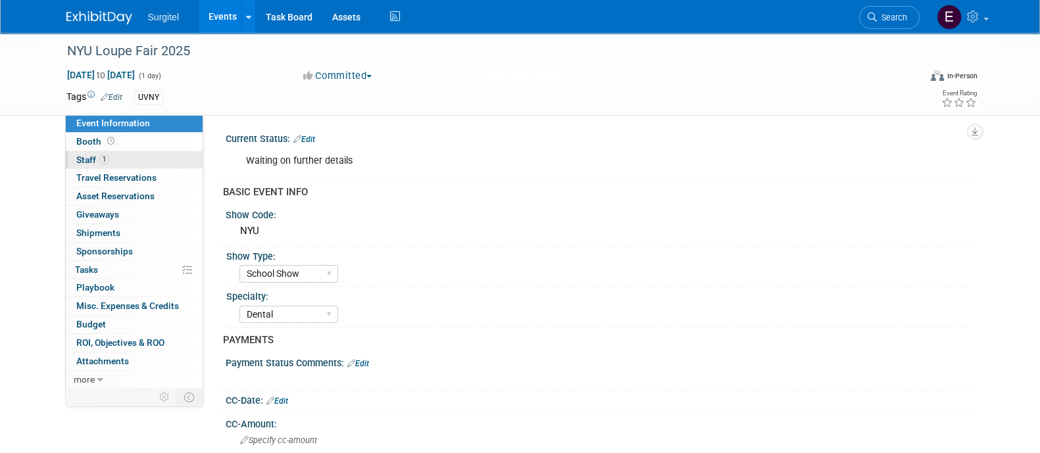
click at [153, 157] on link "1 Staff 1" at bounding box center [134, 160] width 137 height 18
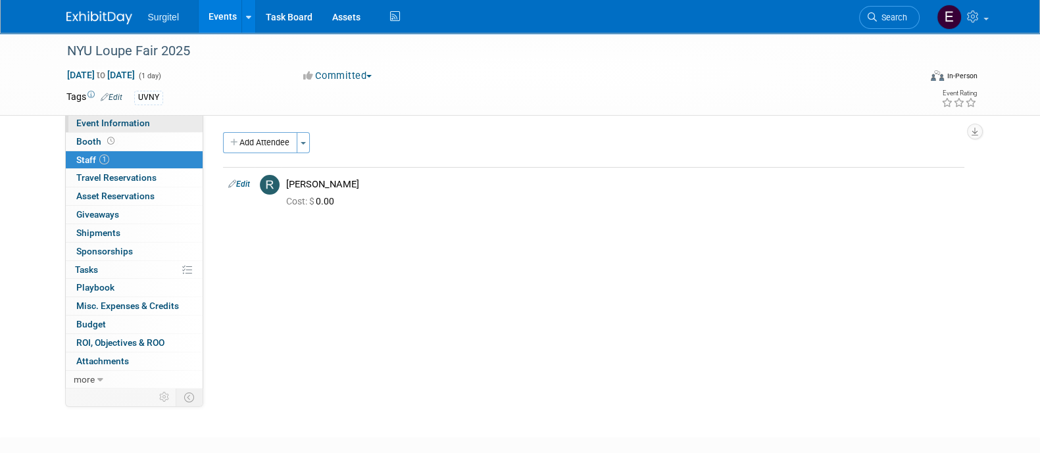
click at [138, 124] on span "Event Information" at bounding box center [113, 123] width 74 height 11
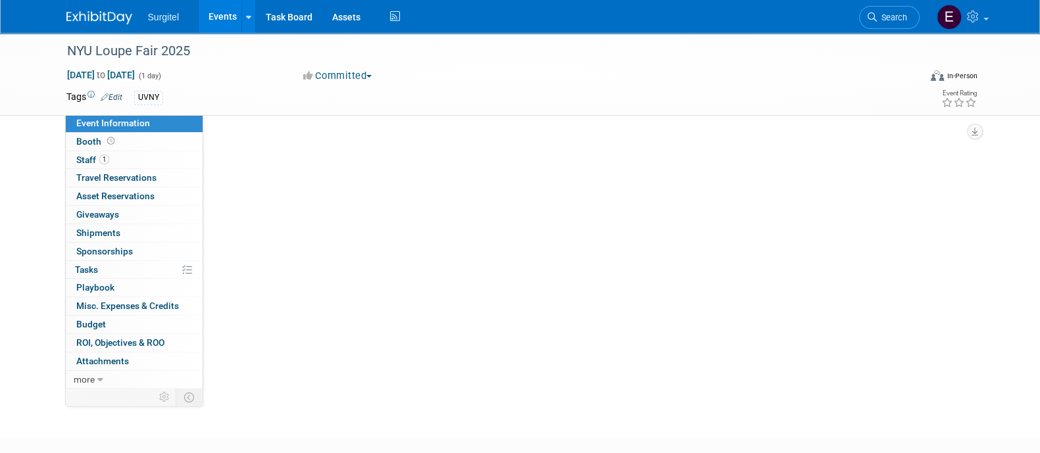
select select "School Show"
select select "Dental"
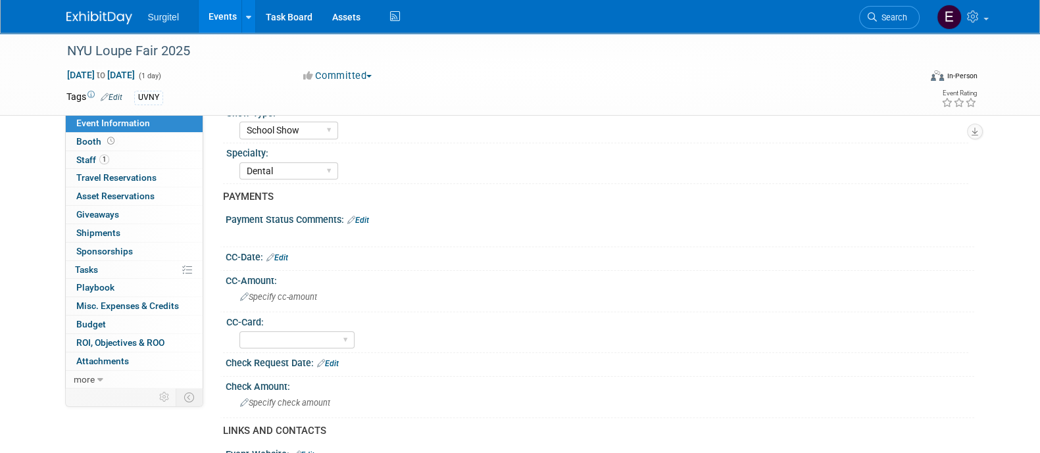
scroll to position [153, 0]
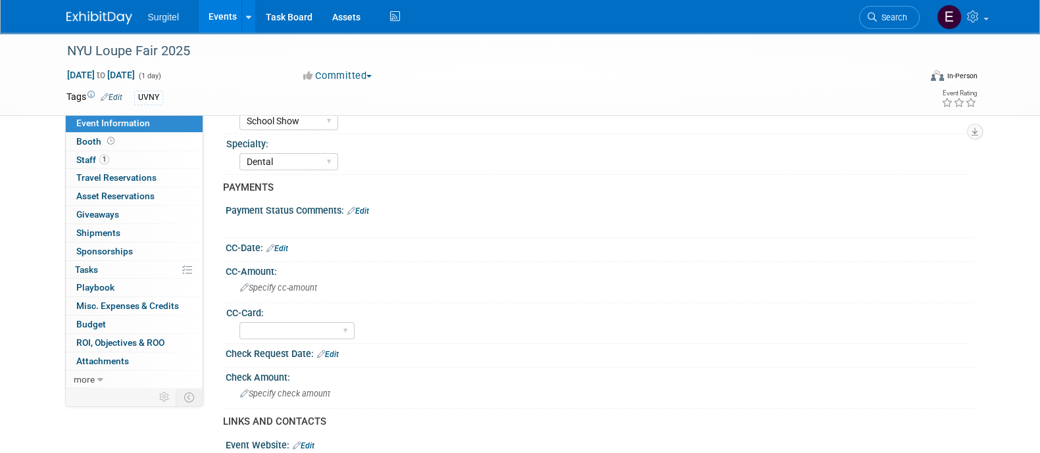
click at [286, 244] on link "Edit" at bounding box center [277, 248] width 22 height 9
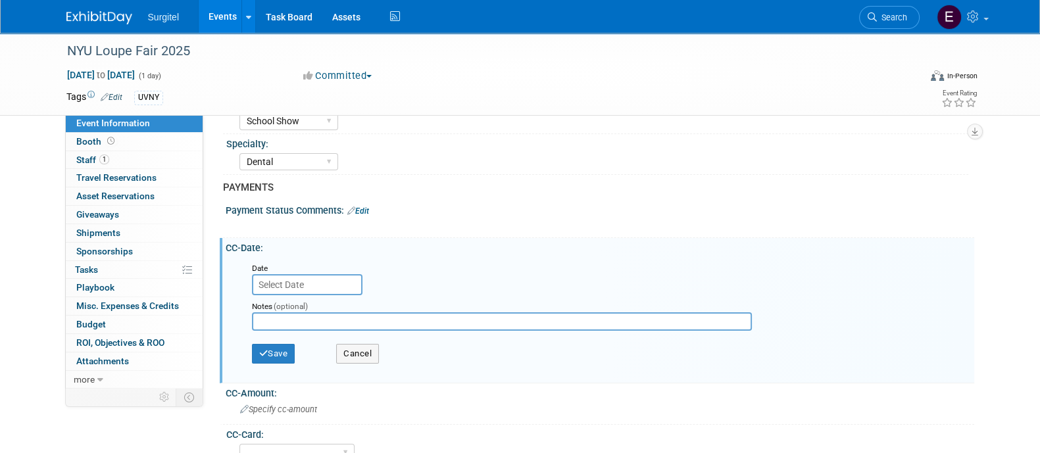
click at [306, 278] on input "text" at bounding box center [307, 284] width 110 height 21
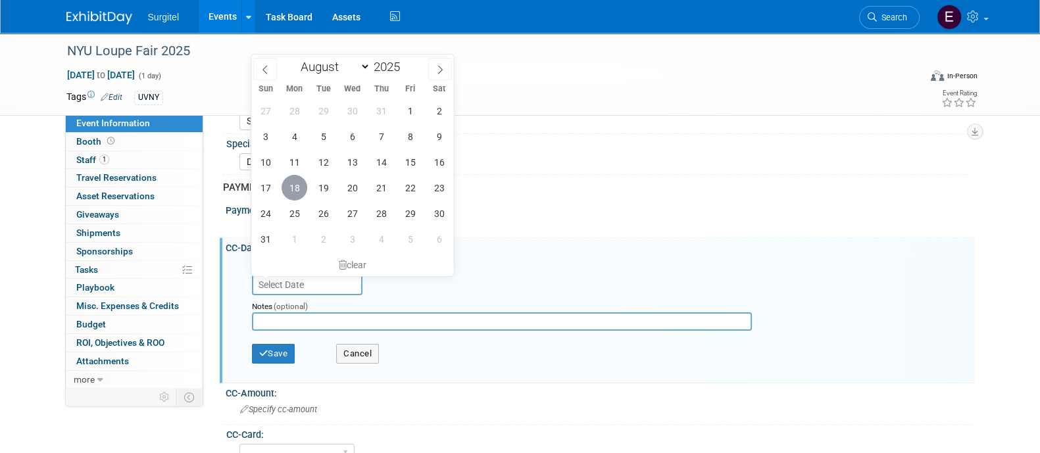
click at [297, 191] on span "18" at bounding box center [294, 188] width 26 height 26
type input "Aug 18, 2025"
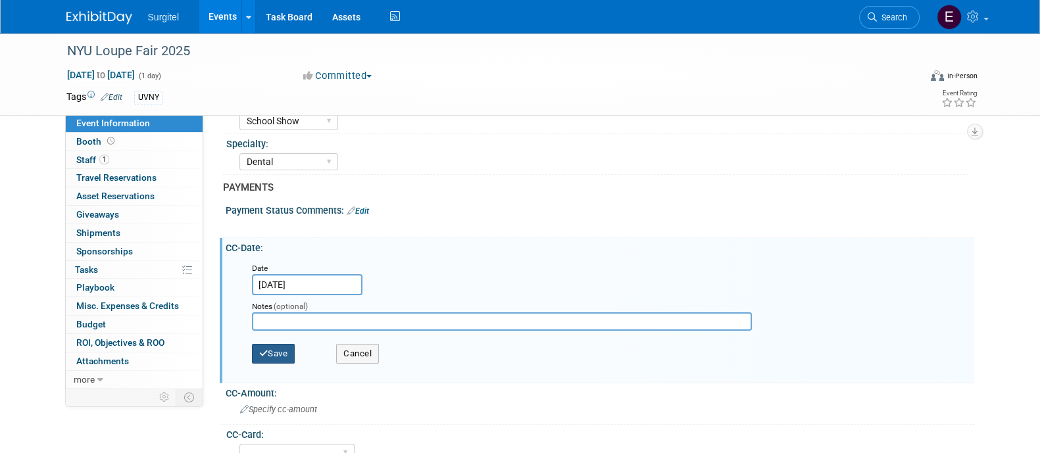
click at [287, 347] on button "Save" at bounding box center [273, 354] width 43 height 20
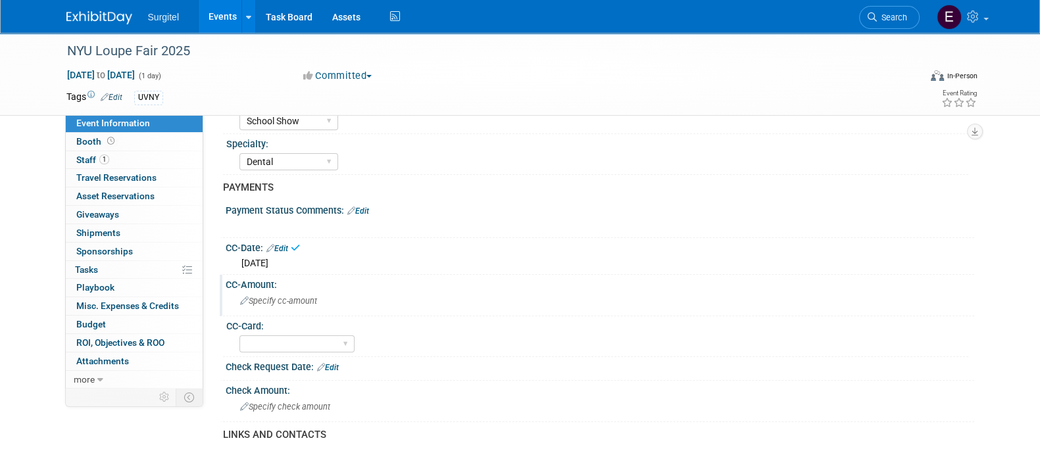
click at [276, 298] on span "Specify cc-amount" at bounding box center [278, 301] width 77 height 10
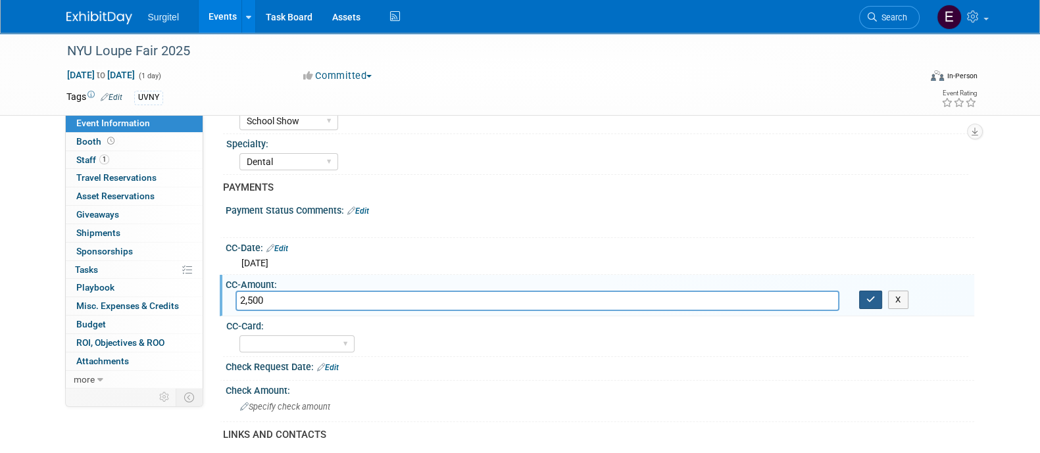
type input "2,500"
click at [869, 301] on icon "button" at bounding box center [870, 299] width 9 height 9
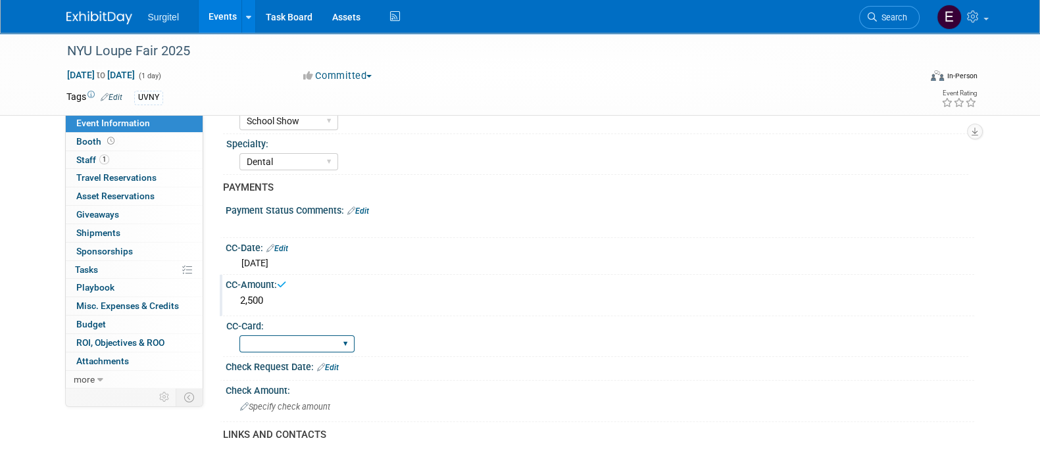
click at [269, 348] on select "Rewards - 12003 SkyMiles - 93008 Visa - 1925 Business Cash - 7359" at bounding box center [296, 344] width 115 height 18
select select "SkyMiles - 93008"
click at [239, 335] on select "Rewards - 12003 SkyMiles - 93008 Visa - 1925 Business Cash - 7359" at bounding box center [296, 344] width 115 height 18
click at [366, 214] on link "Edit" at bounding box center [358, 211] width 22 height 9
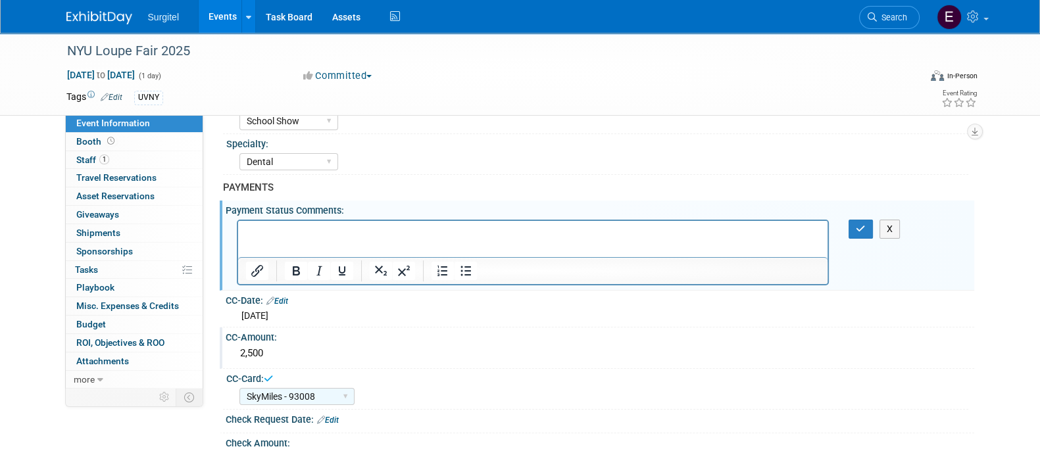
scroll to position [0, 0]
click at [867, 230] on button "button" at bounding box center [860, 229] width 24 height 19
